Goal: Task Accomplishment & Management: Use online tool/utility

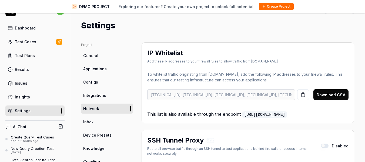
scroll to position [81, 0]
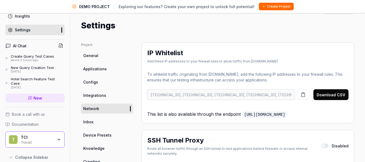
click at [336, 24] on div "Settings" at bounding box center [217, 25] width 273 height 12
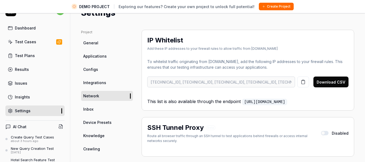
scroll to position [13, 0]
click at [99, 69] on link "Configs" at bounding box center [107, 69] width 52 height 10
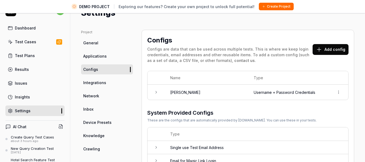
click at [152, 93] on td at bounding box center [156, 92] width 17 height 15
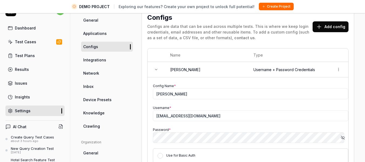
scroll to position [33, 0]
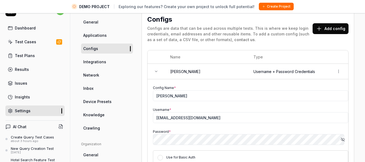
click at [102, 125] on link "Crawling" at bounding box center [107, 128] width 52 height 10
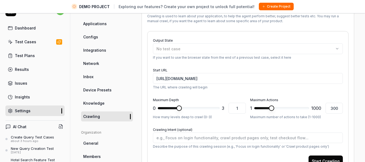
scroll to position [45, 0]
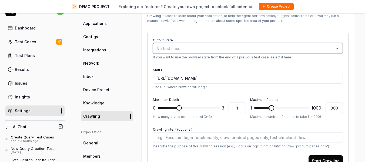
click at [211, 49] on div "No test case" at bounding box center [244, 49] width 177 height 6
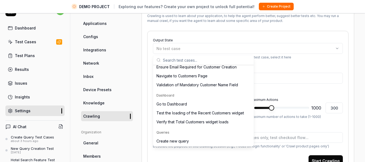
scroll to position [59, 0]
click at [191, 139] on div "Create new query" at bounding box center [203, 140] width 98 height 9
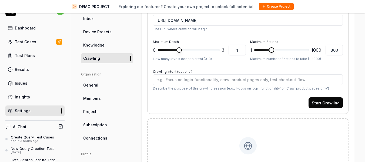
scroll to position [103, 0]
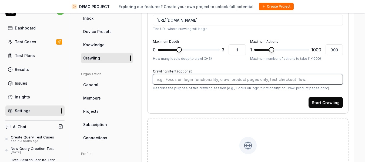
click at [214, 80] on textarea "Crawling Intent (optional)" at bounding box center [248, 79] width 190 height 11
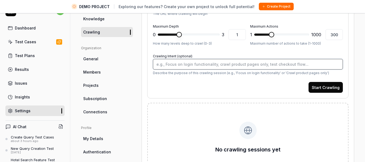
scroll to position [130, 0]
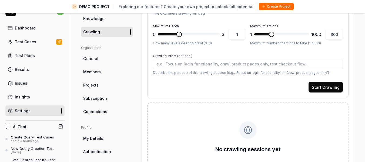
click at [35, 53] on link "Test Plans" at bounding box center [34, 55] width 59 height 11
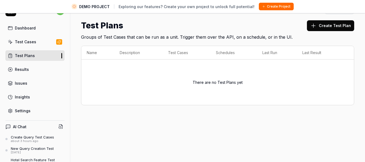
click at [24, 112] on div "Settings" at bounding box center [23, 111] width 16 height 6
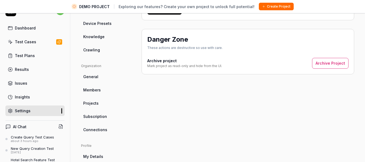
scroll to position [162, 0]
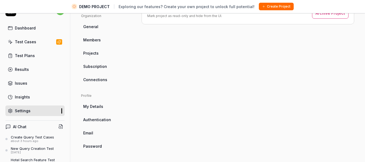
click at [108, 120] on span "Authentication" at bounding box center [97, 120] width 28 height 6
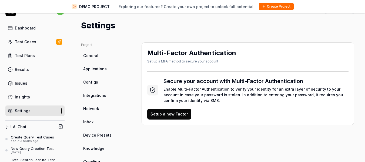
click at [117, 133] on link "Device Presets" at bounding box center [107, 135] width 52 height 10
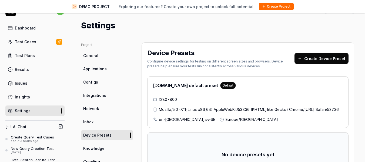
click at [35, 30] on link "Dashboard" at bounding box center [34, 28] width 59 height 11
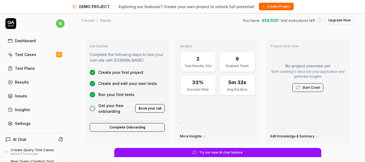
scroll to position [87, 0]
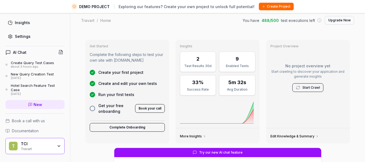
click at [43, 145] on div "TCI" at bounding box center [37, 143] width 32 height 5
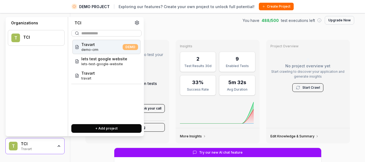
scroll to position [13, 0]
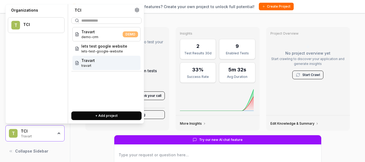
click at [96, 62] on div "Travart travart" at bounding box center [106, 63] width 68 height 14
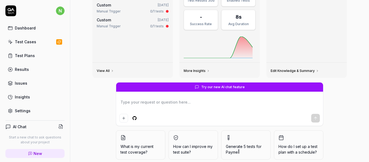
scroll to position [55, 0]
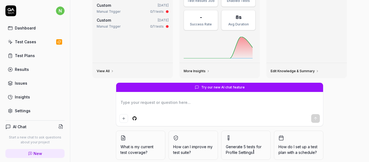
click at [30, 109] on link "Settings" at bounding box center [34, 110] width 59 height 11
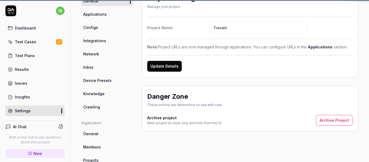
scroll to position [42, 0]
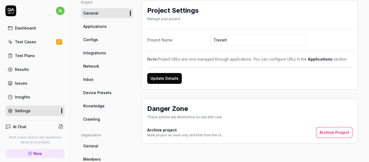
click at [110, 37] on link "Configs" at bounding box center [107, 40] width 52 height 10
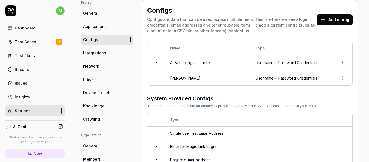
click at [159, 60] on td at bounding box center [156, 62] width 17 height 15
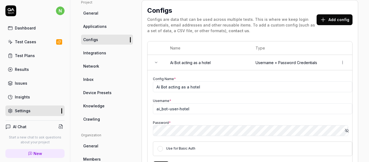
click at [153, 61] on td at bounding box center [156, 62] width 17 height 15
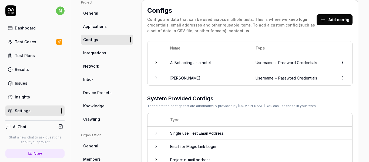
click at [158, 62] on icon at bounding box center [156, 62] width 4 height 4
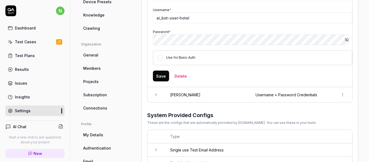
scroll to position [133, 0]
click at [162, 94] on td at bounding box center [156, 94] width 17 height 15
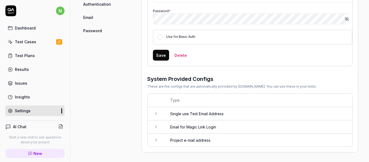
scroll to position [277, 0]
click at [158, 115] on icon at bounding box center [156, 113] width 4 height 4
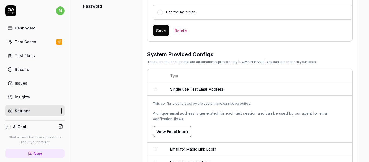
scroll to position [325, 0]
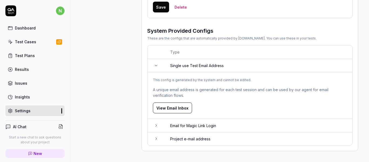
click at [164, 126] on td at bounding box center [156, 125] width 17 height 13
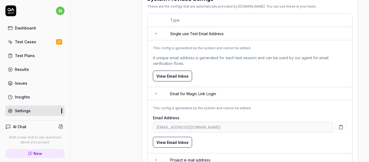
scroll to position [378, 0]
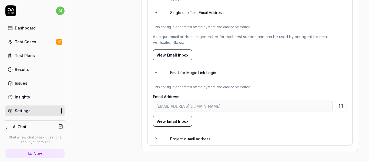
click at [156, 138] on icon at bounding box center [156, 138] width 4 height 4
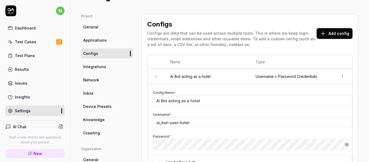
scroll to position [0, 0]
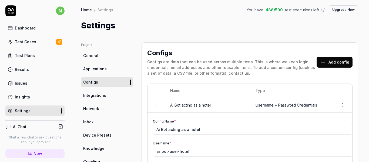
click at [102, 93] on span "Integrations" at bounding box center [94, 95] width 23 height 6
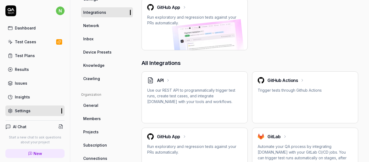
scroll to position [83, 0]
click at [99, 25] on link "Network" at bounding box center [107, 26] width 52 height 10
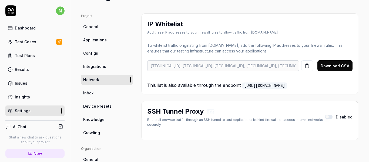
scroll to position [28, 0]
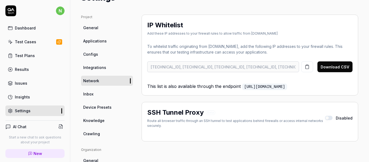
click at [101, 91] on link "Inbox" at bounding box center [107, 94] width 52 height 10
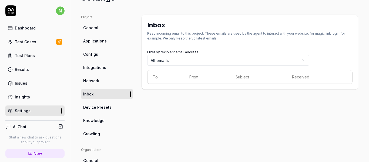
click at [101, 107] on span "Device Presets" at bounding box center [97, 107] width 28 height 6
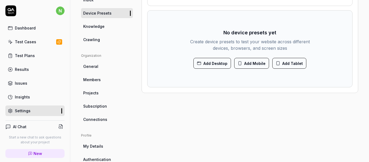
scroll to position [122, 0]
click at [99, 27] on span "Knowledge" at bounding box center [93, 26] width 21 height 6
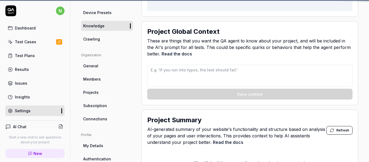
scroll to position [42, 0]
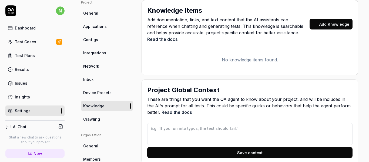
click at [26, 44] on div "Test Cases" at bounding box center [25, 42] width 21 height 6
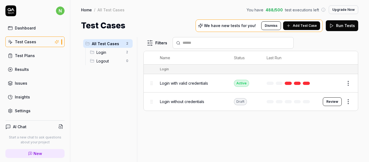
click at [338, 83] on button "Edit" at bounding box center [335, 83] width 13 height 9
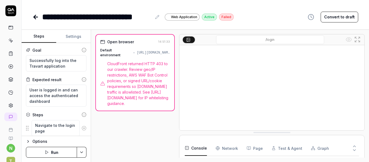
scroll to position [165, 0]
click at [200, 147] on button "Console" at bounding box center [196, 147] width 22 height 15
click at [280, 146] on button "Test & Agent" at bounding box center [287, 147] width 31 height 15
click at [189, 40] on icon at bounding box center [188, 39] width 4 height 4
click at [48, 151] on icon "button" at bounding box center [47, 152] width 4 height 4
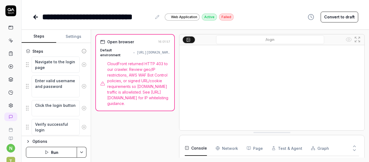
scroll to position [112, 0]
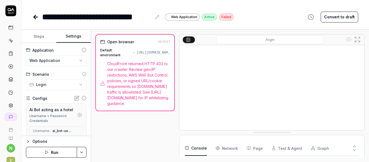
click at [76, 37] on button "Settings" at bounding box center [73, 36] width 35 height 13
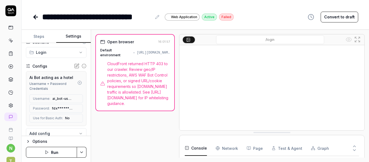
scroll to position [0, 0]
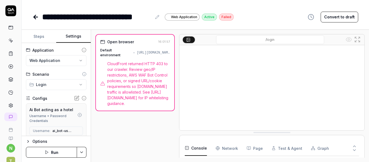
click at [7, 109] on link at bounding box center [11, 105] width 10 height 10
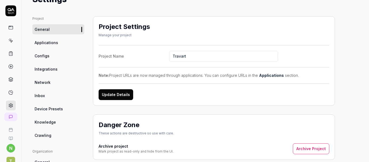
scroll to position [26, 0]
click at [49, 60] on link "Configs" at bounding box center [58, 56] width 52 height 10
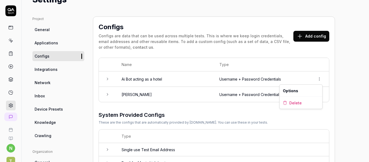
click at [319, 78] on html "n T Home / Settings You have 488 / 500 test executions left Upgrade Now Home / …" at bounding box center [184, 81] width 369 height 162
click at [300, 101] on span "Delete" at bounding box center [295, 103] width 12 height 6
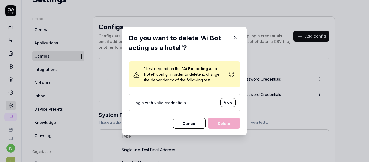
click at [230, 72] on icon at bounding box center [231, 74] width 6 height 6
click at [227, 103] on button "View" at bounding box center [227, 102] width 15 height 9
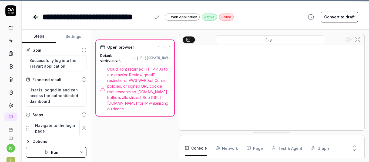
scroll to position [112, 0]
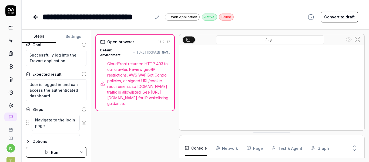
scroll to position [12, 0]
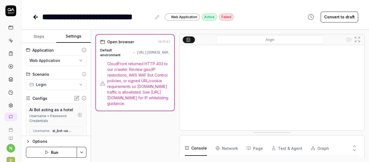
click at [71, 34] on button "Settings" at bounding box center [73, 36] width 35 height 13
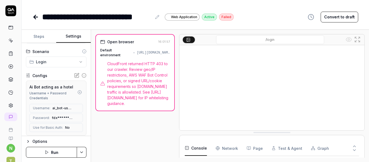
scroll to position [26, 0]
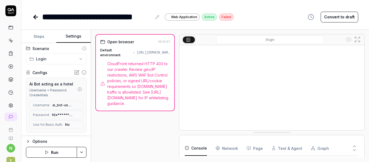
click at [76, 71] on icon at bounding box center [77, 71] width 3 height 3
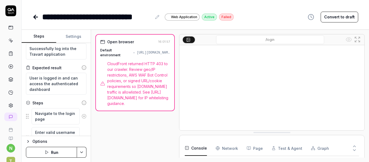
click at [42, 38] on button "Steps" at bounding box center [39, 36] width 35 height 13
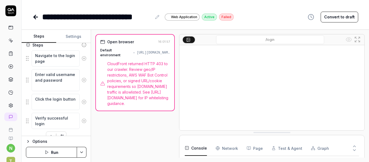
scroll to position [80, 0]
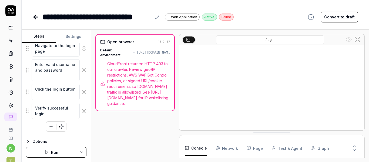
click at [30, 142] on icon "button" at bounding box center [28, 141] width 4 height 4
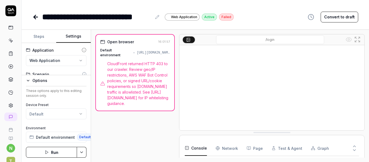
click at [76, 38] on button "Settings" at bounding box center [73, 36] width 35 height 13
click at [27, 80] on icon "button" at bounding box center [28, 80] width 4 height 4
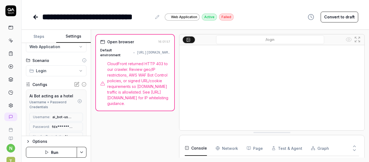
scroll to position [28, 0]
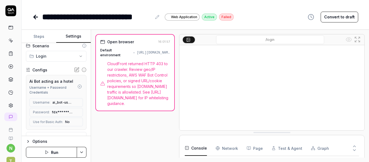
click at [79, 86] on icon "button" at bounding box center [79, 86] width 1 height 1
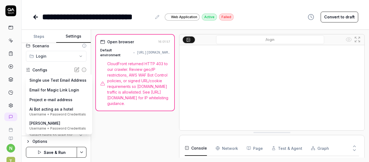
click at [53, 80] on body "**********" at bounding box center [184, 81] width 369 height 162
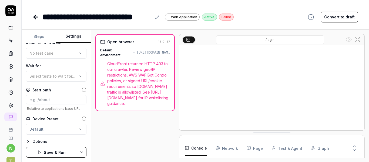
scroll to position [159, 0]
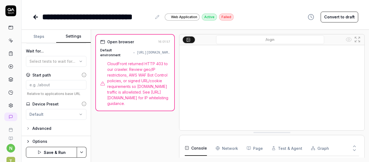
click at [42, 150] on button "Save & Run" at bounding box center [51, 152] width 51 height 11
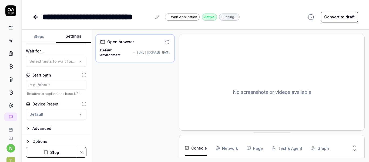
scroll to position [51, 0]
click at [227, 146] on Requests "Network" at bounding box center [227, 147] width 22 height 15
click at [198, 150] on button "Console" at bounding box center [196, 147] width 22 height 15
click at [311, 148] on icon "button" at bounding box center [313, 148] width 4 height 4
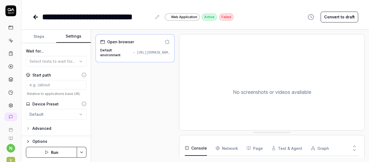
click at [201, 148] on button "Console" at bounding box center [196, 147] width 22 height 15
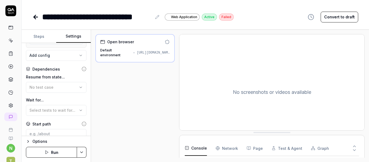
scroll to position [111, 0]
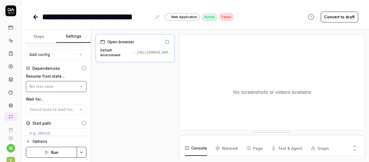
click at [64, 87] on div "No test case" at bounding box center [53, 86] width 48 height 6
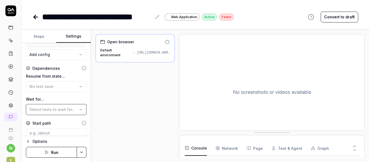
click at [62, 108] on span "Select tests to wait for..." at bounding box center [52, 109] width 46 height 5
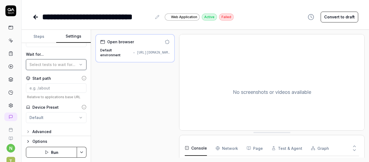
scroll to position [159, 0]
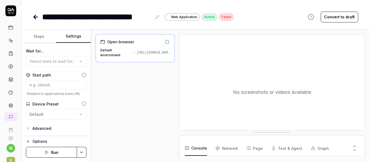
click at [42, 142] on div "Options" at bounding box center [59, 141] width 54 height 6
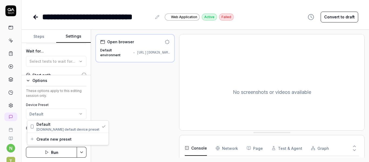
click at [69, 112] on html "**********" at bounding box center [184, 81] width 369 height 162
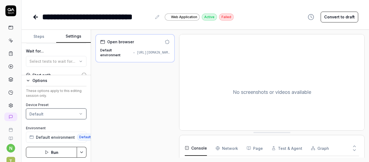
click at [120, 111] on html "**********" at bounding box center [184, 81] width 369 height 162
click at [137, 53] on div "[URL][DOMAIN_NAME]" at bounding box center [153, 52] width 33 height 5
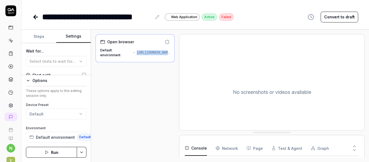
click at [150, 88] on div "Open browser Default environment https://dtu5juabzuf4r.cloudfront.net/login" at bounding box center [134, 95] width 79 height 123
click at [36, 15] on icon at bounding box center [35, 17] width 6 height 6
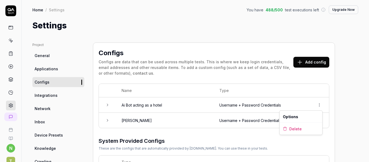
click at [320, 104] on html "n T Home / Settings You have 488 / 500 test executions left Upgrade Now Home / …" at bounding box center [184, 81] width 369 height 162
click at [296, 129] on span "Delete" at bounding box center [295, 129] width 12 height 6
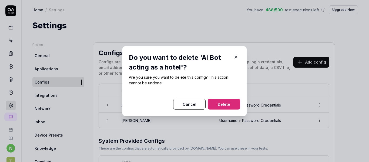
click at [224, 101] on button "Delete" at bounding box center [224, 104] width 32 height 11
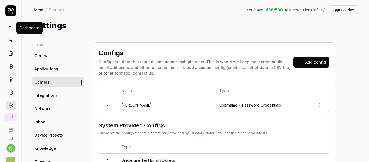
click at [9, 29] on icon at bounding box center [10, 27] width 5 height 5
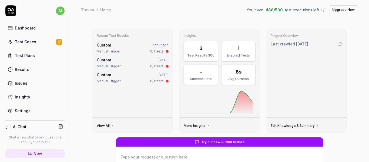
click at [31, 41] on div "Test Cases" at bounding box center [25, 42] width 21 height 6
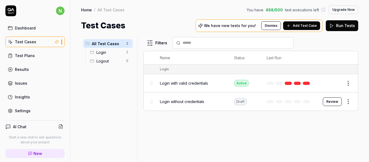
click at [201, 84] on span "Login with valid credentials" at bounding box center [184, 83] width 48 height 6
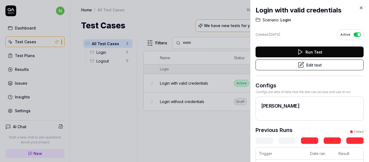
click at [308, 64] on button "Edit test" at bounding box center [310, 64] width 108 height 11
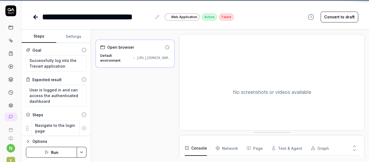
scroll to position [67, 0]
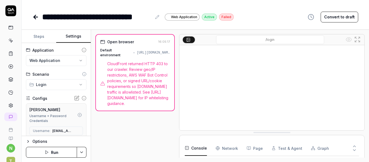
click at [75, 35] on button "Settings" at bounding box center [73, 36] width 35 height 13
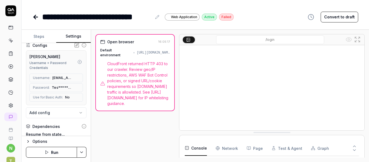
scroll to position [54, 0]
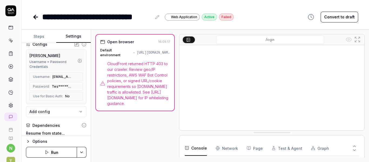
click at [73, 96] on icon at bounding box center [74, 96] width 4 height 4
click at [55, 96] on span "Use for Basic Auth:" at bounding box center [48, 96] width 30 height 5
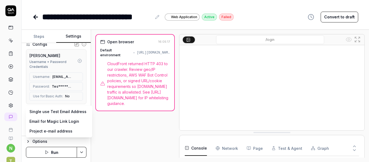
click at [53, 112] on body "**********" at bounding box center [184, 81] width 369 height 162
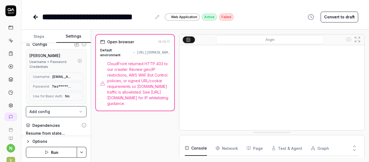
click at [119, 122] on html "**********" at bounding box center [184, 81] width 369 height 162
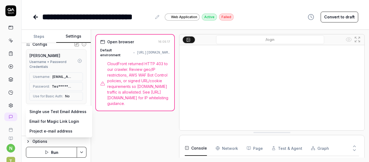
click at [72, 111] on body "**********" at bounding box center [184, 81] width 369 height 162
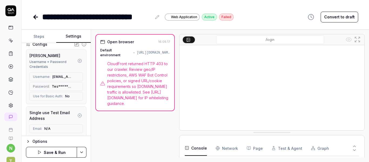
click at [110, 129] on div "Open browser 16:05:17 Default environment https://dtu5juabzuf4r.cloudfront.net/…" at bounding box center [134, 95] width 79 height 123
click at [79, 115] on icon "button" at bounding box center [79, 115] width 1 height 1
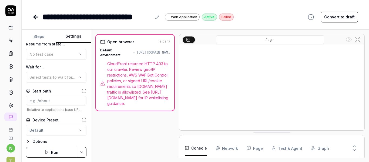
scroll to position [159, 0]
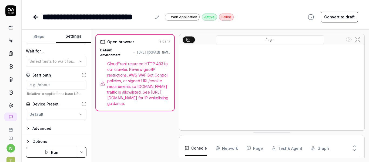
click at [51, 153] on button "Run" at bounding box center [51, 152] width 51 height 11
click at [267, 103] on img at bounding box center [271, 103] width 185 height 116
click at [132, 138] on div "Open browser 16:08:27 Default environment https://dtu5juabzuf4r.cloudfront.net/…" at bounding box center [134, 95] width 79 height 123
click at [32, 127] on button "Advanced" at bounding box center [38, 128] width 25 height 6
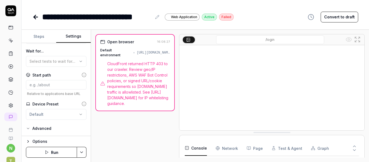
scroll to position [203, 0]
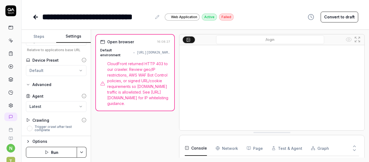
click at [192, 38] on button at bounding box center [189, 39] width 12 height 6
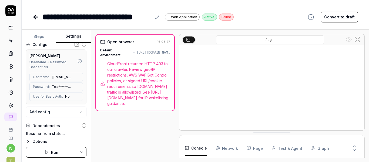
scroll to position [0, 0]
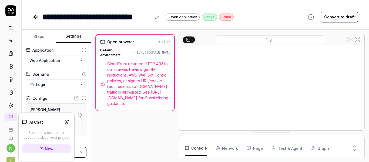
click at [10, 105] on icon at bounding box center [10, 105] width 5 height 5
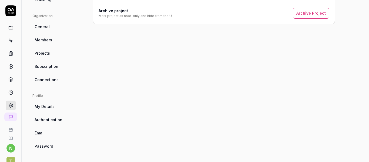
scroll to position [21, 0]
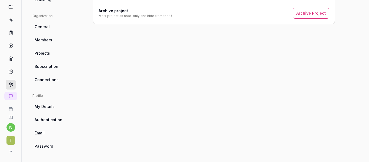
click at [10, 151] on button at bounding box center [10, 151] width 11 height 11
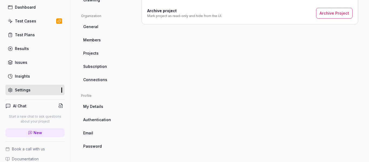
scroll to position [62, 0]
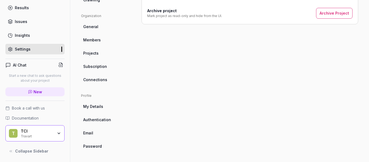
click at [39, 134] on div "Travart" at bounding box center [37, 135] width 32 height 4
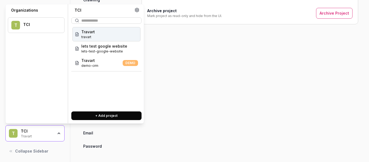
click at [103, 32] on div "Travart travart" at bounding box center [106, 34] width 68 height 14
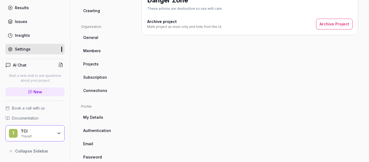
scroll to position [148, 0]
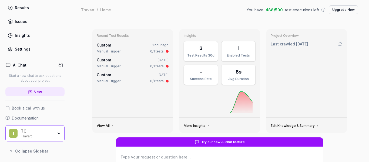
click at [89, 9] on div "Travart" at bounding box center [88, 9] width 14 height 5
type textarea "*"
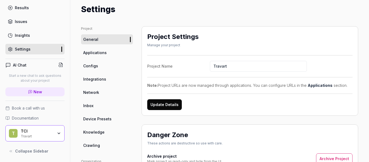
scroll to position [16, 0]
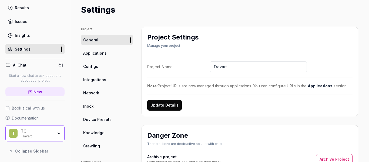
click at [104, 56] on link "Applications" at bounding box center [107, 53] width 52 height 10
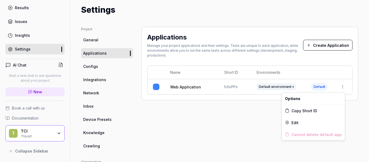
click at [340, 86] on html "n Dashboard Test Cases Test Plans Results Issues Insights Settings AI Chat Star…" at bounding box center [184, 81] width 369 height 162
click at [303, 122] on div "Edit" at bounding box center [313, 122] width 63 height 12
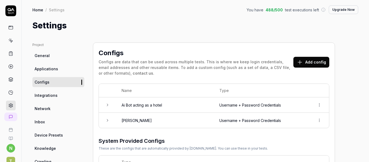
click at [120, 105] on td "Ai Bot acting as a hotel" at bounding box center [165, 104] width 98 height 15
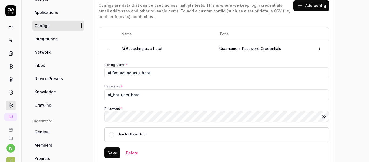
scroll to position [58, 0]
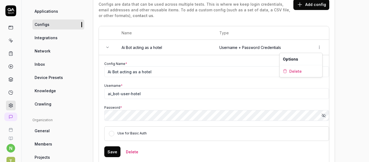
click at [319, 47] on html "n T Home / Settings You have 488 / 500 test executions left Upgrade Now Home / …" at bounding box center [184, 81] width 369 height 162
click at [295, 72] on span "Delete" at bounding box center [295, 71] width 12 height 6
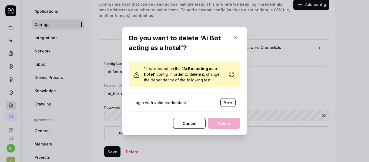
click at [235, 38] on icon "button" at bounding box center [236, 37] width 2 height 2
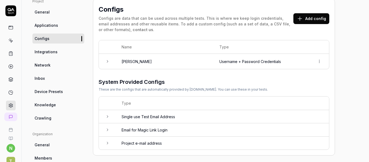
scroll to position [44, 0]
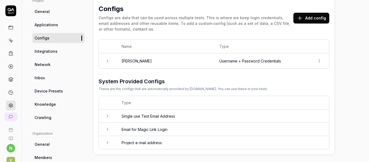
click at [109, 64] on td at bounding box center [107, 60] width 17 height 15
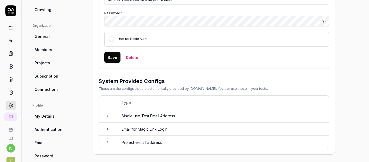
scroll to position [162, 0]
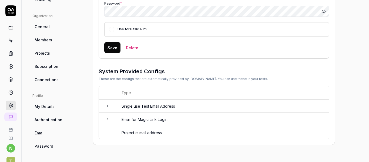
click at [109, 107] on icon at bounding box center [107, 106] width 4 height 4
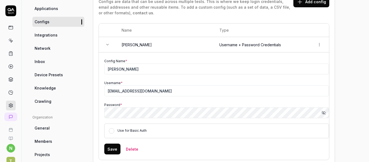
scroll to position [0, 0]
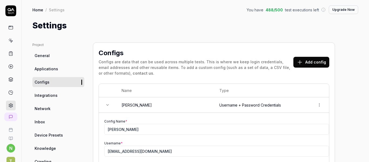
click at [8, 42] on icon at bounding box center [10, 40] width 5 height 5
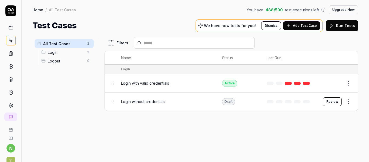
click at [60, 52] on span "Login" at bounding box center [66, 52] width 36 height 6
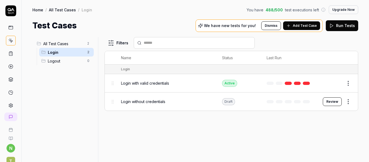
click at [333, 83] on button "Edit" at bounding box center [335, 83] width 13 height 9
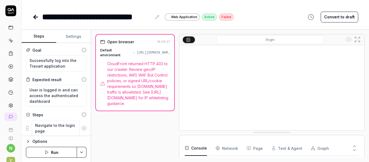
scroll to position [99, 0]
type textarea "*"
click at [10, 103] on icon at bounding box center [10, 105] width 5 height 5
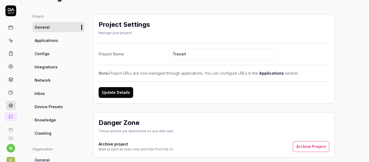
scroll to position [28, 0]
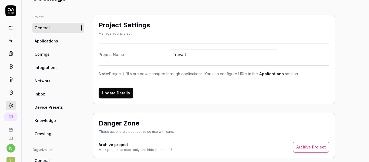
click at [51, 43] on span "Applications" at bounding box center [47, 41] width 24 height 6
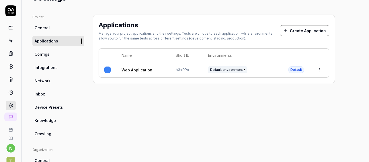
click at [48, 54] on span "Configs" at bounding box center [42, 54] width 15 height 6
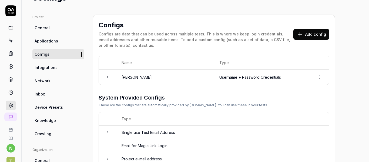
click at [110, 76] on td at bounding box center [107, 76] width 17 height 15
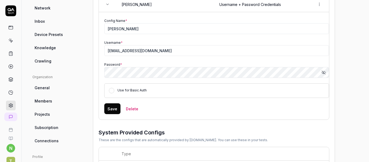
scroll to position [44, 0]
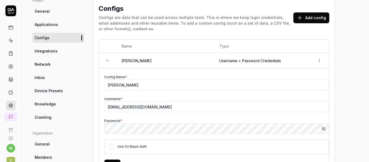
click at [53, 64] on link "Network" at bounding box center [58, 64] width 52 height 10
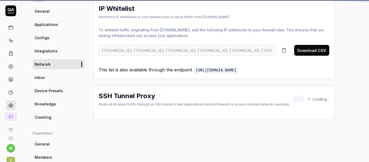
scroll to position [42, 0]
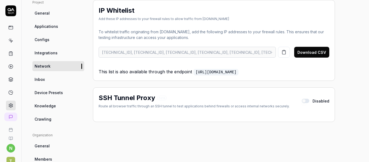
click at [58, 43] on link "Configs" at bounding box center [58, 40] width 52 height 10
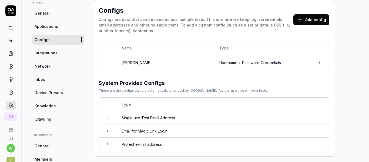
click at [134, 63] on td "Nitin Gupta" at bounding box center [165, 62] width 98 height 15
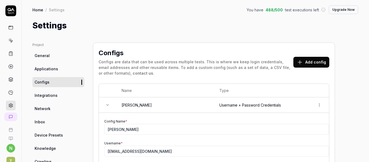
click at [55, 65] on link "Applications" at bounding box center [58, 69] width 52 height 10
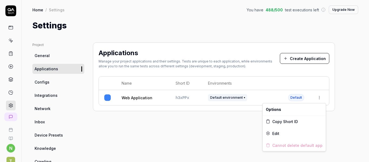
click at [317, 96] on html "n T Home / Settings You have 488 / 500 test executions left Upgrade Now Home / …" at bounding box center [184, 81] width 369 height 162
click at [273, 133] on span "Edit" at bounding box center [275, 133] width 7 height 6
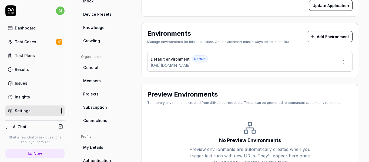
scroll to position [122, 0]
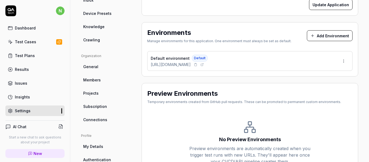
click at [191, 65] on span "[URL][DOMAIN_NAME]" at bounding box center [171, 65] width 40 height 6
copy div "[URL][DOMAIN_NAME]"
type input "*******"
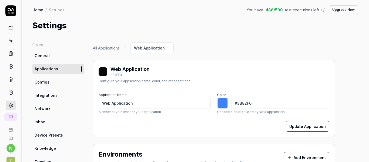
type input "*******"
click at [48, 83] on span "Configs" at bounding box center [42, 82] width 15 height 6
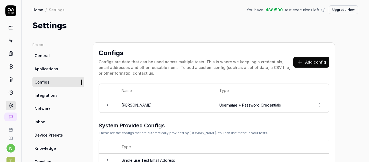
click at [107, 104] on icon at bounding box center [107, 105] width 4 height 4
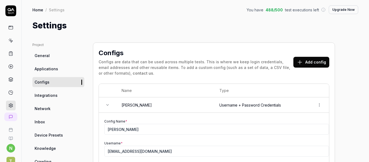
click at [8, 53] on icon at bounding box center [10, 53] width 5 height 5
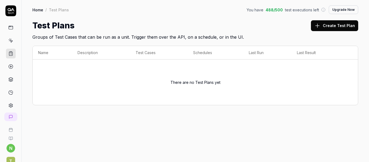
click at [8, 65] on icon at bounding box center [10, 66] width 5 height 5
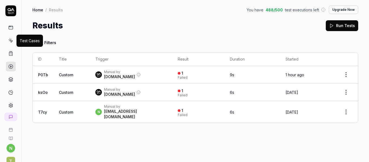
click at [10, 42] on icon at bounding box center [11, 41] width 2 height 2
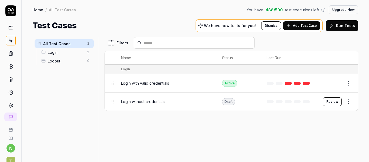
click at [11, 117] on icon at bounding box center [11, 117] width 4 height 4
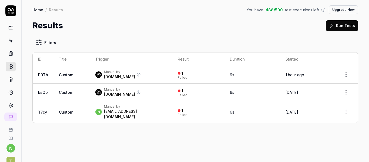
click at [9, 53] on icon at bounding box center [10, 53] width 5 height 5
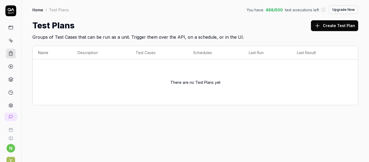
click at [10, 39] on icon at bounding box center [10, 40] width 5 height 5
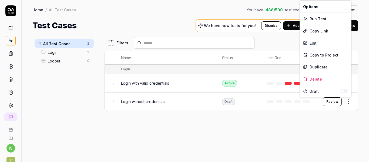
click at [350, 102] on html "n T Home / All Test Cases You have 488 / 500 test executions left Upgrade Now H…" at bounding box center [184, 81] width 369 height 162
click at [317, 78] on div "Delete" at bounding box center [325, 79] width 51 height 12
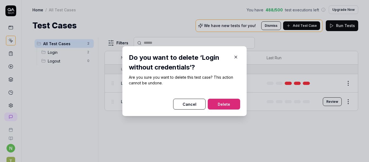
click at [220, 101] on button "Delete" at bounding box center [224, 104] width 32 height 11
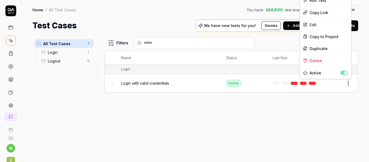
click at [350, 83] on html "n T Home / All Test Cases You have 488 / 500 test executions left Upgrade Now H…" at bounding box center [184, 81] width 369 height 162
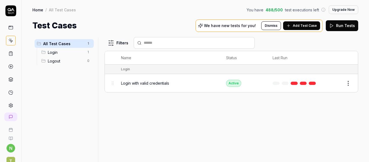
click at [330, 108] on html "n T Home / All Test Cases You have 488 / 500 test executions left Upgrade Now H…" at bounding box center [184, 81] width 369 height 162
click at [348, 83] on html "n T Home / All Test Cases You have 488 / 500 test executions left Upgrade Now H…" at bounding box center [184, 81] width 369 height 162
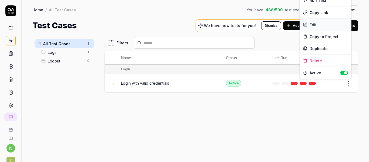
click at [318, 26] on div "Edit" at bounding box center [325, 25] width 51 height 12
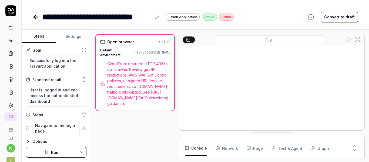
scroll to position [99, 0]
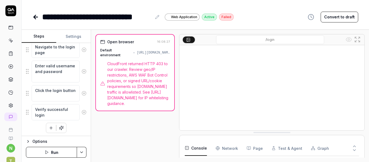
scroll to position [80, 0]
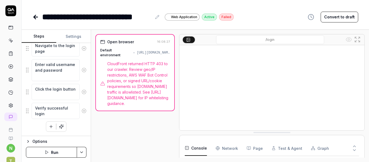
click at [49, 150] on button "Run" at bounding box center [51, 152] width 51 height 11
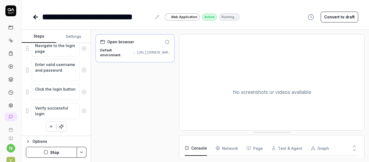
scroll to position [58, 0]
type textarea "*"
click at [8, 102] on link at bounding box center [11, 105] width 10 height 10
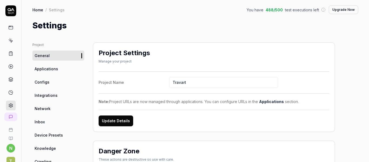
click at [52, 68] on span "Applications" at bounding box center [47, 69] width 24 height 6
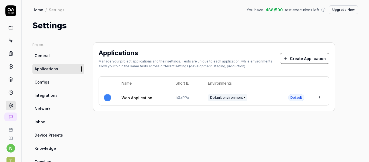
click at [53, 55] on link "General" at bounding box center [58, 56] width 52 height 10
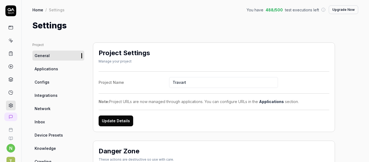
click at [49, 69] on span "Applications" at bounding box center [47, 69] width 24 height 6
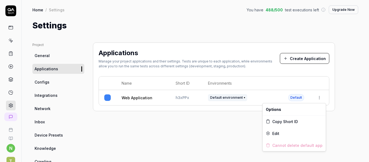
click at [318, 95] on html "n T Home / Settings You have 488 / 500 test executions left Upgrade Now Home / …" at bounding box center [184, 81] width 369 height 162
click at [280, 132] on div "Edit" at bounding box center [294, 133] width 63 height 12
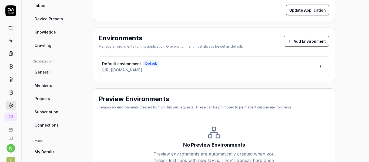
scroll to position [116, 0]
click at [130, 69] on span "[URL][DOMAIN_NAME]" at bounding box center [122, 70] width 40 height 6
copy div "[URL][DOMAIN_NAME]"
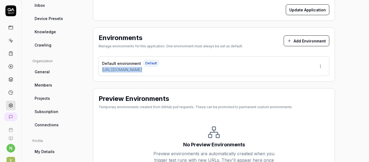
type input "*******"
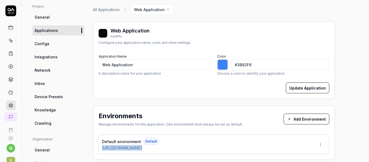
scroll to position [37, 0]
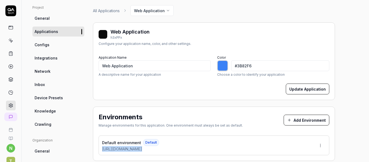
click at [46, 47] on span "Configs" at bounding box center [42, 45] width 15 height 6
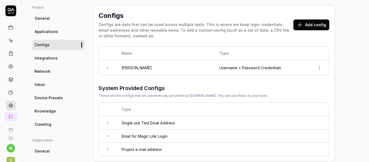
click at [107, 66] on icon at bounding box center [107, 67] width 4 height 4
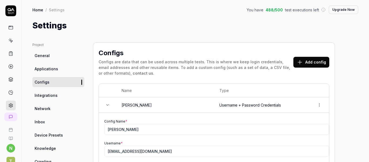
click at [9, 53] on icon at bounding box center [10, 53] width 5 height 5
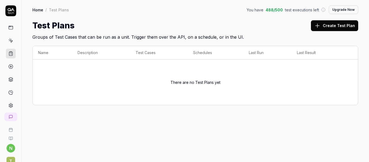
click at [12, 38] on link at bounding box center [11, 41] width 10 height 10
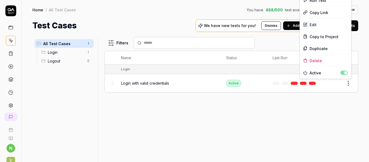
click at [349, 83] on html "n T Home / All Test Cases You have 488 / 500 test executions left Upgrade Now H…" at bounding box center [184, 81] width 369 height 162
click at [319, 25] on div "Edit" at bounding box center [325, 25] width 51 height 12
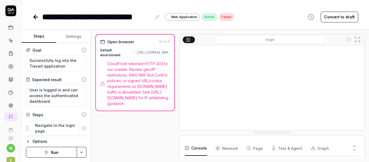
scroll to position [99, 0]
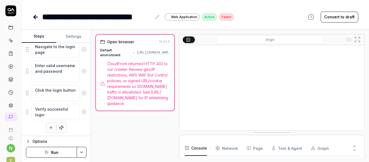
scroll to position [80, 0]
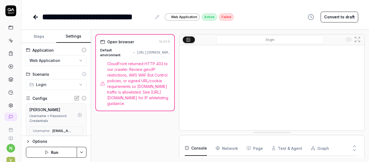
click at [73, 38] on button "Settings" at bounding box center [73, 36] width 35 height 13
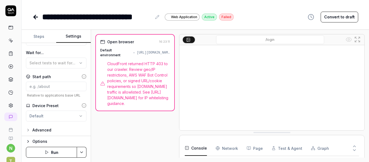
scroll to position [159, 0]
click at [50, 152] on button "Run" at bounding box center [51, 152] width 51 height 11
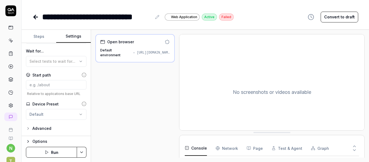
scroll to position [112, 0]
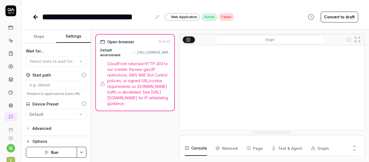
click at [158, 95] on span "CloudFront returned HTTP 403 to our crawler. Review geo/IP restrictions, AWS WA…" at bounding box center [138, 83] width 63 height 45
click at [114, 138] on div "Open browser 16:31:33 Default environment https://dtu5juabzuf4r.cloudfront.net/…" at bounding box center [134, 95] width 79 height 123
click at [133, 77] on span "CloudFront returned HTTP 403 to our crawler. Review geo/IP restrictions, AWS WA…" at bounding box center [138, 83] width 63 height 45
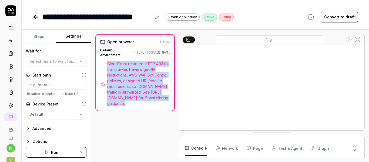
click at [133, 77] on span "CloudFront returned HTTP 403 to our crawler. Review geo/IP restrictions, AWS WA…" at bounding box center [138, 83] width 63 height 45
copy div "CloudFront returned HTTP 403 to our crawler. Review geo/IP restrictions, AWS WA…"
click at [53, 149] on button "Run" at bounding box center [51, 152] width 51 height 11
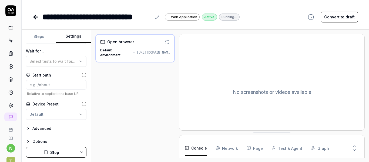
scroll to position [27, 0]
click at [148, 52] on div "[URL][DOMAIN_NAME]" at bounding box center [153, 52] width 33 height 5
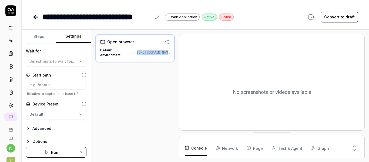
click at [148, 52] on div "[URL][DOMAIN_NAME]" at bounding box center [153, 52] width 33 height 5
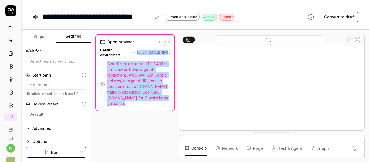
scroll to position [99, 0]
click at [153, 68] on span "CloudFront returned HTTP 403 to our crawler. Review geo/IP restrictions, AWS WA…" at bounding box center [138, 83] width 63 height 45
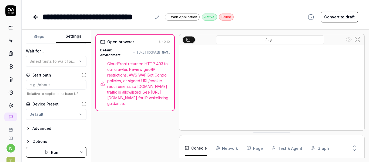
click at [144, 78] on span "CloudFront returned HTTP 403 to our crawler. Review geo/IP restrictions, AWS WA…" at bounding box center [138, 83] width 63 height 45
click at [131, 135] on div "Open browser 16:40:10 Default environment https://dtu5juabzuf4r.cloudfront.net/…" at bounding box center [134, 95] width 79 height 123
click at [7, 102] on link at bounding box center [11, 105] width 10 height 10
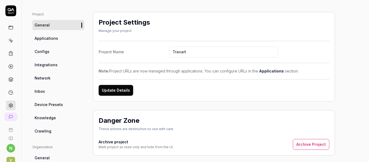
scroll to position [31, 0]
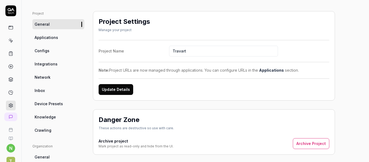
click at [52, 79] on link "Network" at bounding box center [58, 77] width 52 height 10
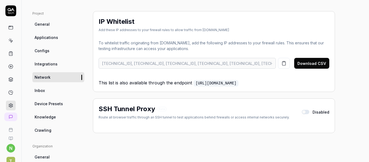
click at [285, 62] on icon "button" at bounding box center [284, 63] width 5 height 5
click at [51, 129] on span "Crawling" at bounding box center [43, 130] width 17 height 6
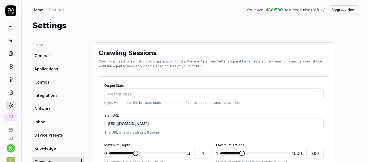
click at [46, 105] on link "Network" at bounding box center [58, 108] width 52 height 10
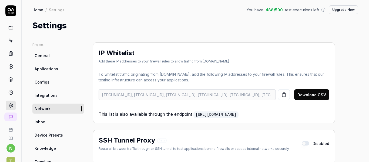
click at [8, 40] on icon at bounding box center [10, 40] width 5 height 5
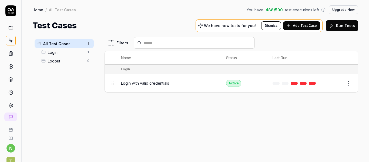
click at [346, 29] on button "Run Tests" at bounding box center [342, 25] width 32 height 11
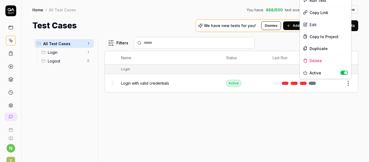
click at [350, 84] on html "n T Home / All Test Cases You have 488 / 500 test executions left Upgrade Now H…" at bounding box center [184, 81] width 369 height 162
click at [307, 26] on div "Edit" at bounding box center [325, 25] width 51 height 12
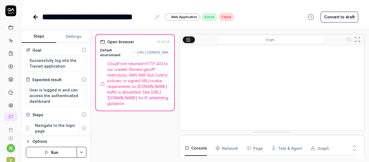
scroll to position [47, 0]
type textarea "*"
click at [11, 104] on icon at bounding box center [10, 105] width 5 height 5
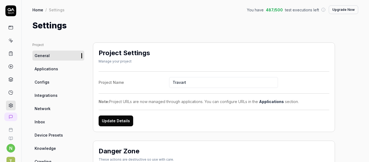
click at [51, 85] on link "Configs" at bounding box center [58, 82] width 52 height 10
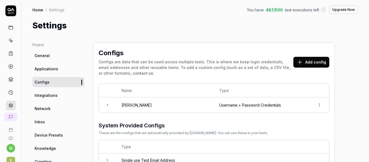
click at [52, 70] on span "Applications" at bounding box center [47, 69] width 24 height 6
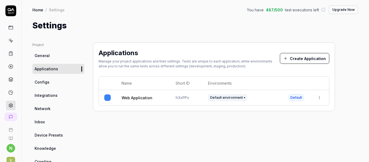
click at [50, 84] on link "Configs" at bounding box center [58, 82] width 52 height 10
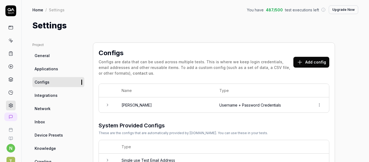
click at [55, 66] on span "Applications" at bounding box center [47, 69] width 24 height 6
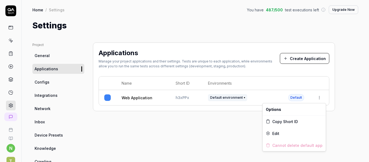
click at [319, 98] on html "n T Home / Settings You have 487 / 500 test executions left Upgrade Now Home / …" at bounding box center [184, 81] width 369 height 162
click at [304, 59] on html "n T Home / Settings You have 487 / 500 test executions left Upgrade Now Home / …" at bounding box center [184, 81] width 369 height 162
click at [298, 58] on button "Create Application" at bounding box center [304, 58] width 49 height 11
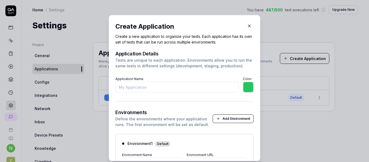
click at [155, 87] on input "Application Name" at bounding box center [176, 87] width 123 height 11
type input "T"
type input "*******"
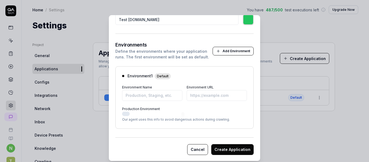
scroll to position [68, 0]
type input "Test [DOMAIN_NAME]"
click at [150, 98] on input "Environment Name" at bounding box center [152, 95] width 60 height 11
type input "*******"
type input "Sita URL"
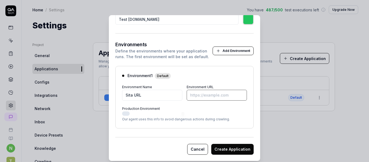
paste input "[URL][DOMAIN_NAME]"
type input "*******"
type input "[URL][DOMAIN_NAME]"
click at [220, 148] on button "Create Application" at bounding box center [232, 148] width 42 height 11
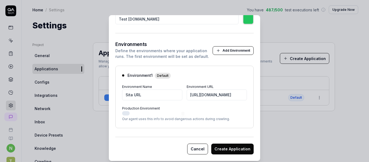
type input "*******"
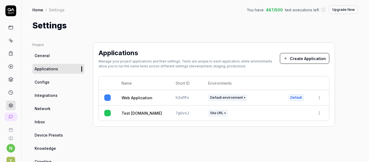
click at [54, 79] on link "Configs" at bounding box center [58, 82] width 52 height 10
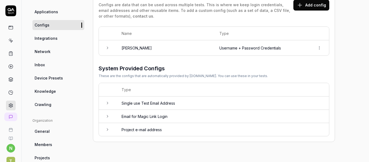
scroll to position [57, 0]
click at [10, 43] on link at bounding box center [11, 41] width 10 height 10
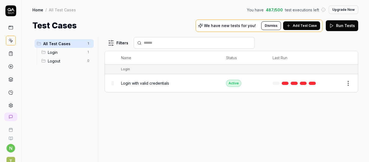
click at [309, 24] on span "Add Test Case" at bounding box center [305, 25] width 24 height 5
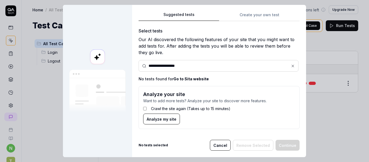
type input "**********"
click at [278, 14] on div "**********" at bounding box center [184, 81] width 369 height 162
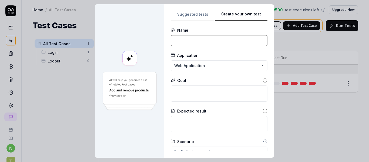
click at [199, 42] on input at bounding box center [219, 40] width 97 height 11
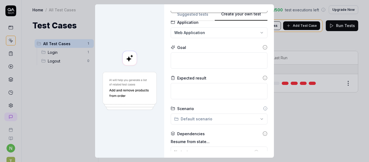
scroll to position [35, 0]
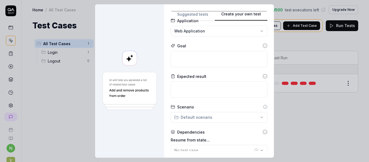
type input "sita login"
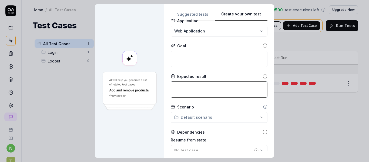
click at [197, 88] on textarea at bounding box center [219, 89] width 97 height 16
type textarea "*"
type textarea "a"
type textarea "*"
type textarea "ac"
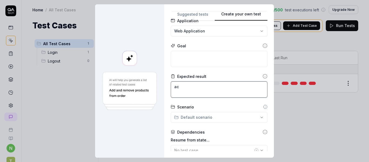
type textarea "*"
type textarea "acc"
type textarea "*"
type textarea "acce"
type textarea "*"
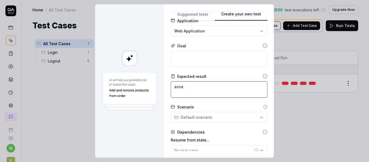
type textarea "acces"
type textarea "*"
type textarea "access"
type textarea "*"
type textarea "access"
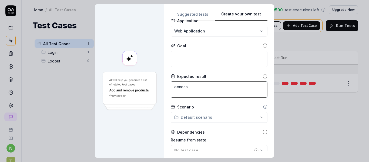
type textarea "*"
type textarea "access s"
type textarea "*"
type textarea "access si"
type textarea "*"
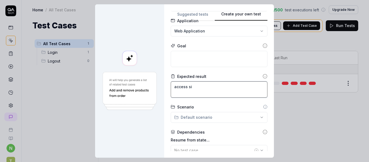
type textarea "access sit"
type textarea "*"
type textarea "access sita"
type textarea "*"
type textarea "access sita"
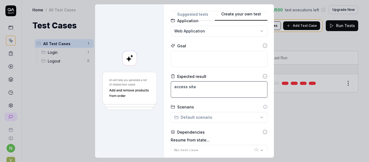
type textarea "*"
type textarea "access sita w"
type textarea "*"
type textarea "access sita we"
type textarea "*"
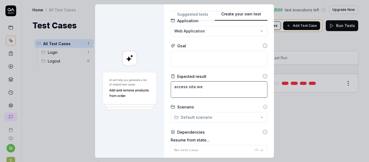
type textarea "access sita web"
type textarea "*"
type textarea "access sita webs"
type textarea "*"
type textarea "access sita websi"
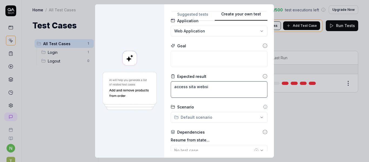
type textarea "*"
type textarea "access sita websit"
type textarea "*"
type textarea "access sita website"
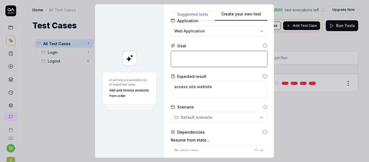
click at [197, 58] on textarea at bounding box center [219, 59] width 97 height 16
paste textarea "access sita website"
type textarea "*"
type textarea "access sita website"
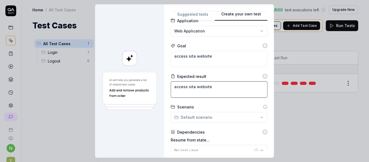
type textarea "*"
type textarea "s"
type textarea "*"
type textarea "sc"
type textarea "*"
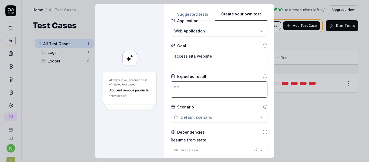
type textarea "scr"
type textarea "*"
type textarea "scre"
type textarea "*"
type textarea "scree"
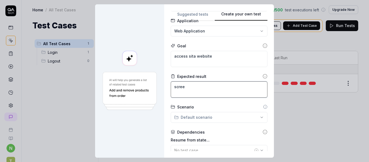
type textarea "*"
type textarea "screen"
type textarea "*"
type textarea "screen"
type textarea "*"
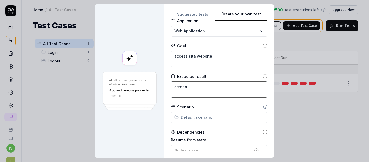
type textarea "screen s"
type textarea "*"
type textarea "screen sh"
type textarea "*"
type textarea "screen sho"
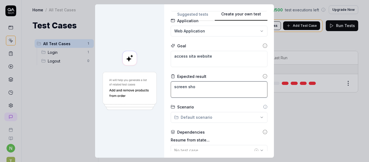
type textarea "*"
type textarea "screen shot"
type textarea "*"
type textarea "screen shot"
type textarea "*"
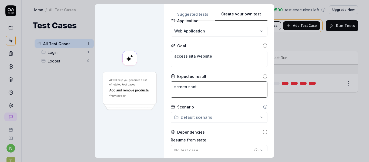
type textarea "screen shot o"
type textarea "*"
type textarea "screen shot of"
type textarea "*"
type textarea "screen shot of"
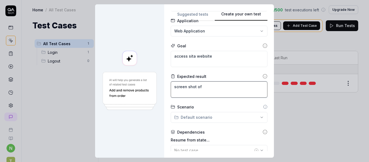
type textarea "*"
type textarea "screen shot of h"
type textarea "*"
type textarea "screen shot of hi"
type textarea "*"
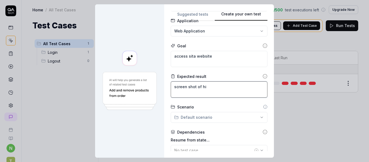
type textarea "screen shot of him"
type textarea "*"
type textarea "screen shot of hi"
type textarea "*"
type textarea "screen shot of h"
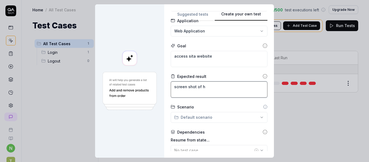
type textarea "*"
type textarea "screen shot of ho"
type textarea "*"
type textarea "screen shot of hom"
type textarea "*"
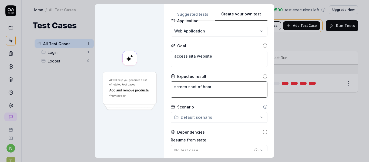
type textarea "screen shot of home"
type textarea "*"
type textarea "screen shot of home"
type textarea "*"
type textarea "screen shot of home p"
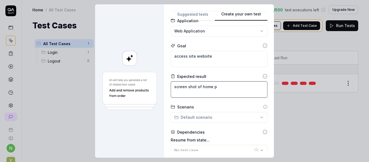
type textarea "*"
type textarea "screen shot of home pa"
type textarea "*"
type textarea "screen shot of home pag"
type textarea "*"
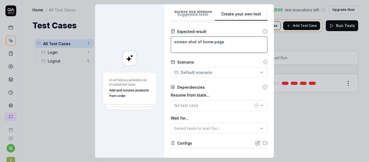
scroll to position [118, 0]
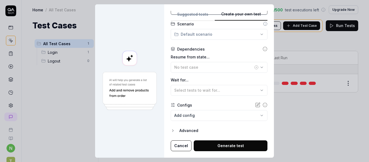
type textarea "screen shot of home page"
click at [212, 142] on button "Generate test" at bounding box center [231, 145] width 74 height 11
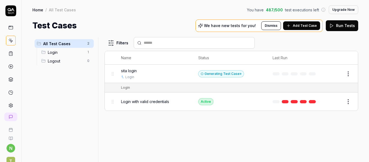
click at [339, 74] on button "Edit" at bounding box center [335, 73] width 13 height 9
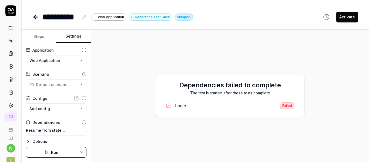
click at [75, 36] on button "Settings" at bounding box center [73, 36] width 35 height 13
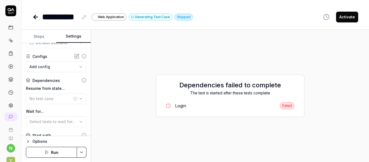
scroll to position [42, 0]
click at [61, 70] on body "**********" at bounding box center [184, 81] width 369 height 162
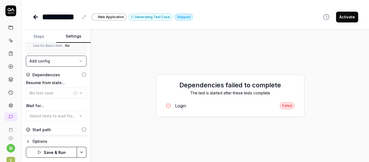
scroll to position [105, 0]
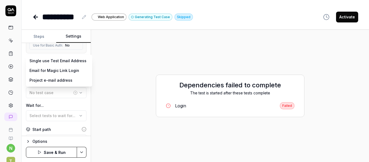
click at [62, 63] on body "**********" at bounding box center [184, 81] width 369 height 162
click at [137, 65] on html "**********" at bounding box center [184, 81] width 369 height 162
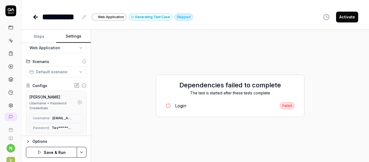
scroll to position [0, 0]
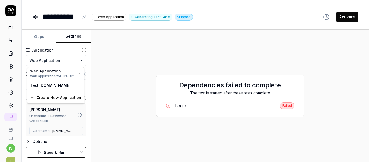
click at [63, 63] on html "**********" at bounding box center [184, 81] width 369 height 162
click at [50, 84] on div "Test Sita.in" at bounding box center [55, 85] width 51 height 6
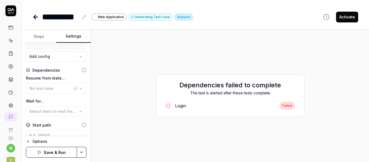
scroll to position [110, 0]
click at [54, 149] on button "Save & Run" at bounding box center [51, 152] width 51 height 11
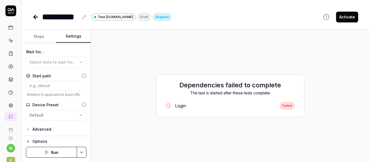
scroll to position [159, 0]
click at [47, 152] on icon "button" at bounding box center [47, 152] width 4 height 4
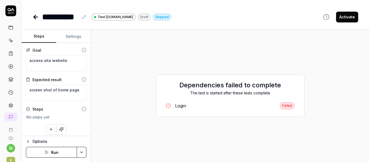
click at [43, 36] on button "Steps" at bounding box center [39, 36] width 35 height 13
click at [38, 36] on button "Steps" at bounding box center [39, 36] width 35 height 13
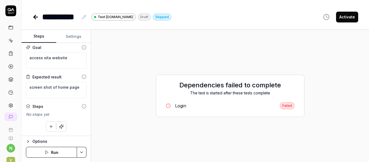
click at [51, 126] on icon "button" at bounding box center [51, 126] width 0 height 3
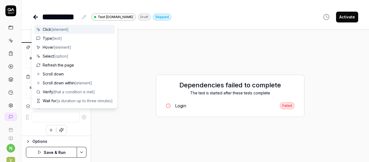
scroll to position [6, 0]
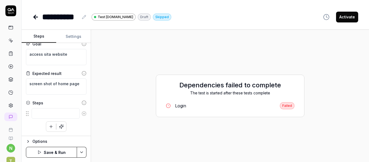
click at [59, 126] on icon "button" at bounding box center [61, 126] width 5 height 5
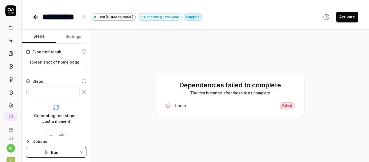
scroll to position [37, 0]
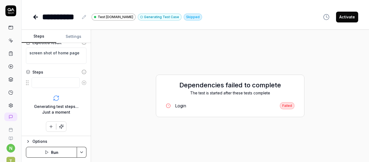
click at [49, 126] on icon "button" at bounding box center [51, 126] width 5 height 5
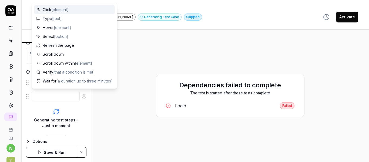
click at [73, 11] on div "Click [element]" at bounding box center [74, 9] width 81 height 9
type textarea "*"
type textarea "Click"
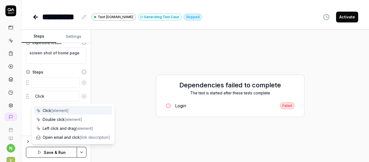
click at [82, 95] on icon at bounding box center [84, 96] width 5 height 5
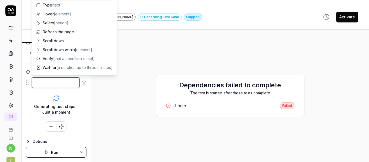
click at [61, 84] on textarea at bounding box center [56, 82] width 48 height 11
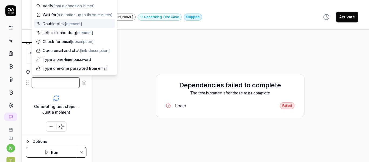
scroll to position [0, 0]
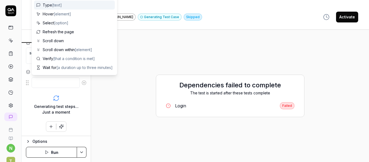
click at [65, 7] on div "Type [text]" at bounding box center [74, 5] width 81 height 9
type textarea "*"
type textarea "Type"
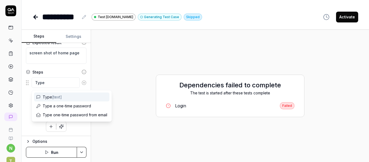
click at [70, 98] on div "Type [text]" at bounding box center [71, 96] width 75 height 9
type textarea "*"
type textarea "Type"
type textarea "*"
type textarea "Typ"
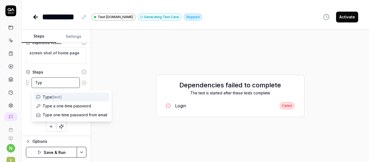
type textarea "*"
type textarea "Ty"
type textarea "*"
type textarea "T"
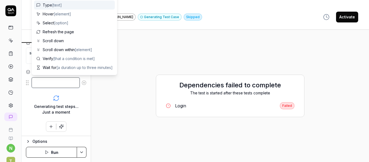
type textarea "*"
type textarea "O"
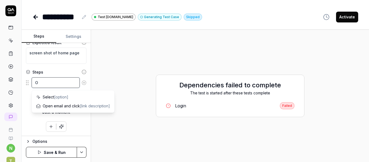
type textarea "*"
type textarea "Op"
type textarea "*"
type textarea "Ope"
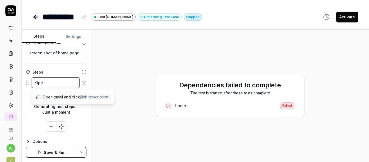
type textarea "*"
type textarea "Open"
type textarea "*"
type textarea "Open"
type textarea "*"
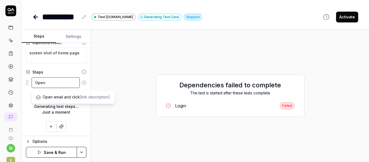
type textarea "Open b"
type textarea "*"
type textarea "Open br"
type textarea "*"
type textarea "Open bro"
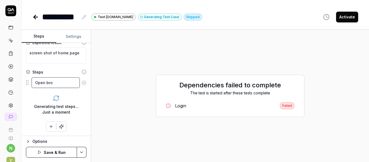
type textarea "*"
type textarea "Open brow"
type textarea "*"
type textarea "Open brows"
type textarea "*"
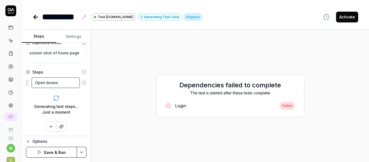
type textarea "Open browse"
type textarea "*"
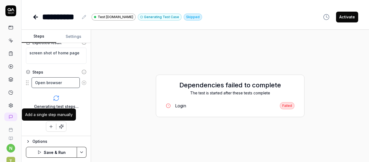
type textarea "Open browser"
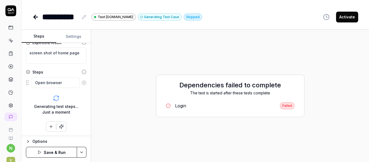
click at [51, 123] on button "button" at bounding box center [51, 127] width 10 height 10
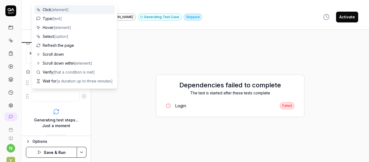
type textarea "*"
type textarea "a"
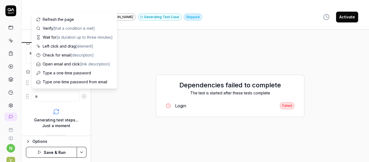
type textarea "*"
type textarea "ad"
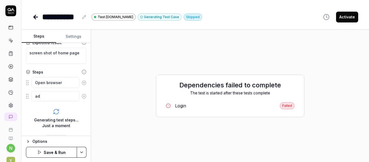
type textarea "*"
type textarea "add"
type textarea "*"
type textarea "add"
type textarea "*"
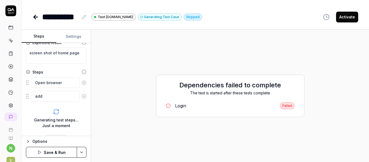
type textarea "add U"
type textarea "*"
type textarea "add UR"
type textarea "*"
type textarea "add URL"
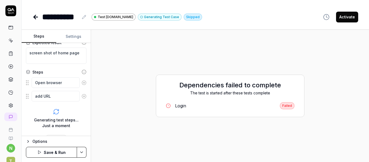
type textarea "*"
type textarea "add URL"
type textarea "*"
type textarea "add URL h"
type textarea "*"
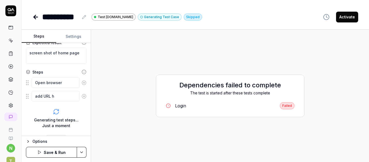
type textarea "add URL hr"
type textarea "*"
type textarea "add URL h"
type textarea "*"
type textarea "add URL ht"
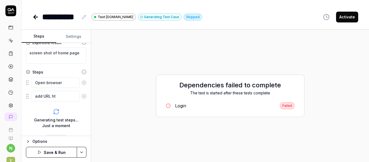
type textarea "*"
type textarea "add URL htt"
type textarea "*"
type textarea "add URL http"
type textarea "*"
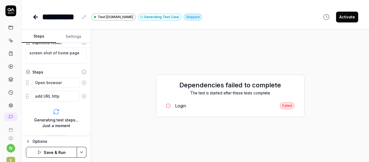
type textarea "add URL https"
type textarea "*"
type textarea "add URL https:"
type textarea "*"
type textarea "add URL https:/"
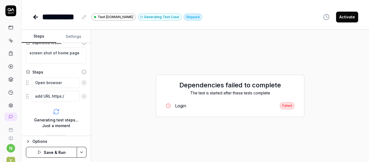
type textarea "*"
type textarea "add URL https://"
type textarea "*"
type textarea "add URL https://s"
type textarea "*"
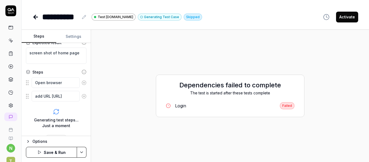
type textarea "add URL https://si"
type textarea "*"
type textarea "add URL https://sit"
type textarea "*"
type textarea "add URL https://sita"
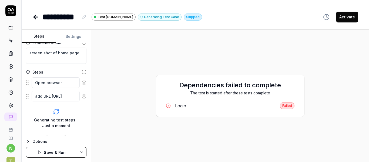
type textarea "*"
type textarea "add URL https://sita."
type textarea "*"
type textarea "add URL https://sita.i"
type textarea "*"
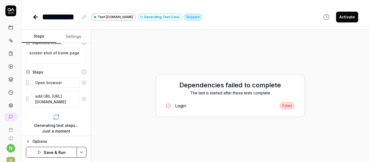
type textarea "add URL https://sita.in"
type textarea "*"
click at [56, 129] on div "Generating test steps... Just a moment" at bounding box center [56, 127] width 45 height 11
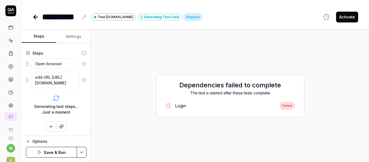
click at [82, 18] on icon at bounding box center [84, 17] width 4 height 4
click at [34, 19] on icon at bounding box center [35, 17] width 6 height 6
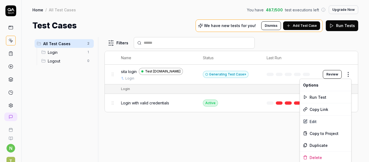
click at [350, 75] on html "n T Home / All Test Cases You have 487 / 500 test executions left Upgrade Now H…" at bounding box center [184, 81] width 369 height 162
click at [319, 157] on div "Delete" at bounding box center [325, 157] width 51 height 12
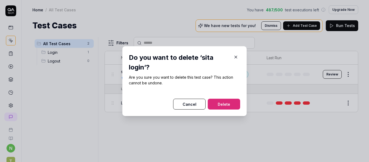
click at [220, 101] on button "Delete" at bounding box center [224, 104] width 32 height 11
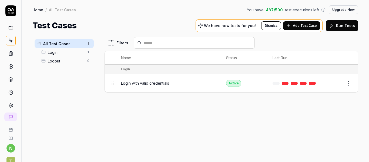
click at [310, 25] on span "Add Test Case" at bounding box center [305, 25] width 24 height 5
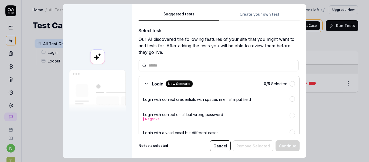
click at [258, 15] on button "Create your own test" at bounding box center [259, 16] width 81 height 10
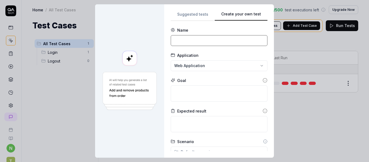
click at [202, 43] on input at bounding box center [219, 40] width 97 height 11
type input "Sita website"
click at [217, 66] on div "**********" at bounding box center [184, 81] width 369 height 162
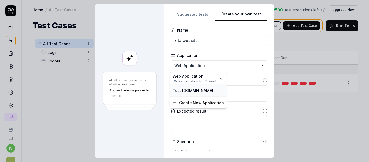
click at [199, 89] on div "Test Sita.in" at bounding box center [198, 91] width 51 height 6
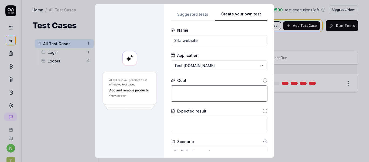
click at [198, 96] on textarea at bounding box center [219, 93] width 97 height 16
type textarea "*"
type textarea "A"
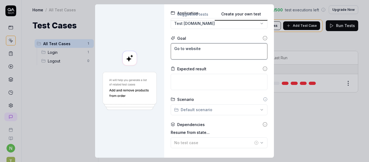
scroll to position [42, 0]
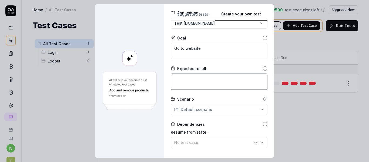
click at [204, 81] on textarea at bounding box center [219, 81] width 97 height 16
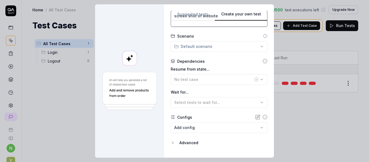
scroll to position [118, 0]
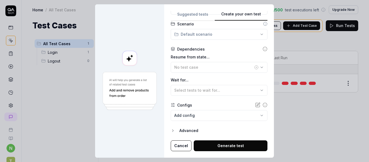
click at [221, 116] on body "**********" at bounding box center [184, 81] width 369 height 162
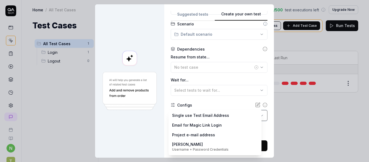
click at [151, 125] on div "**********" at bounding box center [184, 81] width 369 height 162
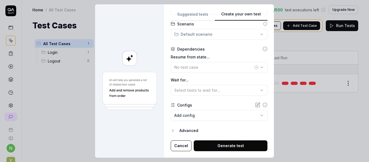
click at [190, 131] on div "Advanced" at bounding box center [223, 130] width 88 height 6
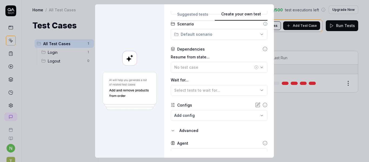
scroll to position [143, 0]
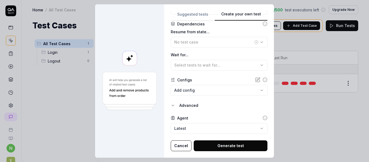
click at [193, 131] on body "**********" at bounding box center [184, 81] width 369 height 162
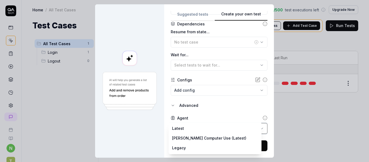
click at [156, 132] on div "**********" at bounding box center [184, 81] width 369 height 162
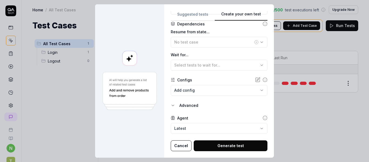
click at [225, 145] on button "Generate test" at bounding box center [231, 145] width 74 height 11
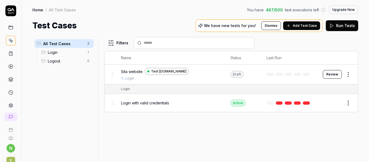
click at [331, 74] on button "Review" at bounding box center [332, 74] width 19 height 9
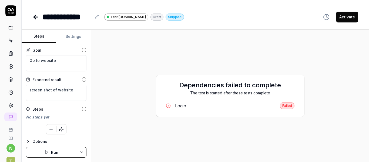
scroll to position [3, 0]
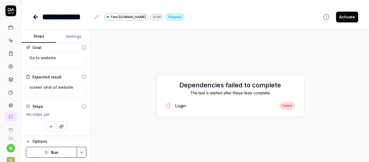
click at [49, 124] on icon "button" at bounding box center [51, 126] width 5 height 5
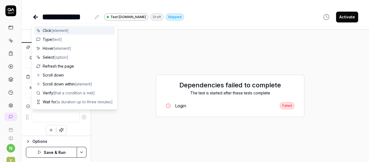
scroll to position [6, 0]
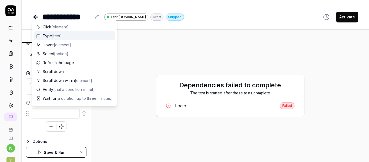
click at [73, 36] on div "Type [text]" at bounding box center [74, 35] width 81 height 9
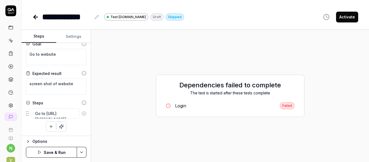
click at [49, 152] on button "Save & Run" at bounding box center [51, 152] width 51 height 11
click at [98, 16] on icon at bounding box center [97, 16] width 1 height 1
click at [34, 16] on icon at bounding box center [35, 17] width 2 height 4
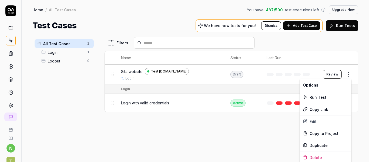
click at [348, 74] on html "n T Home / All Test Cases You have 487 / 500 test executions left Upgrade Now H…" at bounding box center [184, 81] width 369 height 162
click at [317, 155] on div "Delete" at bounding box center [325, 157] width 51 height 12
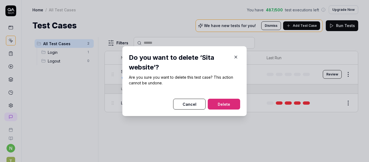
click at [231, 103] on button "Delete" at bounding box center [224, 104] width 32 height 11
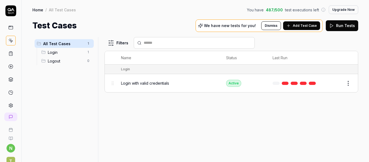
click at [340, 83] on button "Edit" at bounding box center [335, 83] width 13 height 9
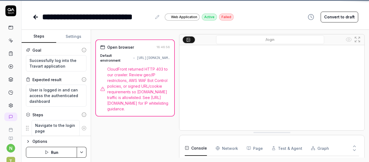
scroll to position [47, 0]
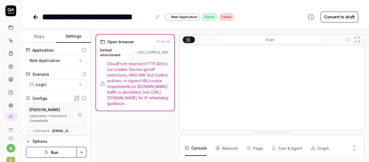
click at [75, 37] on button "Settings" at bounding box center [73, 36] width 35 height 13
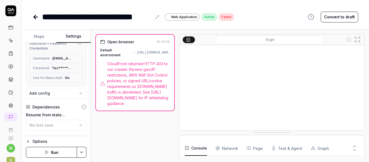
scroll to position [73, 0]
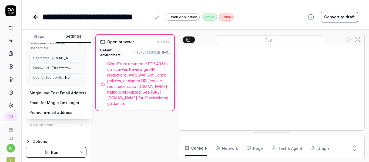
click at [60, 94] on body "**********" at bounding box center [184, 81] width 369 height 162
click at [122, 133] on html "**********" at bounding box center [184, 81] width 369 height 162
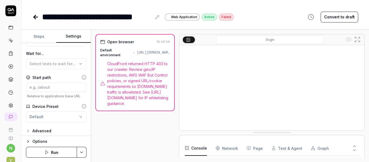
scroll to position [159, 0]
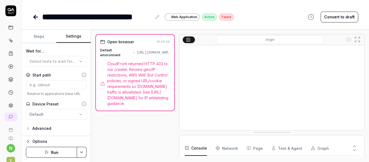
click at [45, 130] on div "Advanced" at bounding box center [41, 128] width 19 height 6
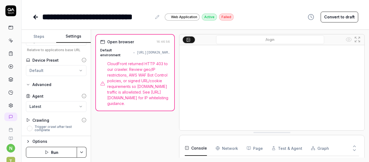
click at [51, 149] on button "Run" at bounding box center [51, 152] width 51 height 11
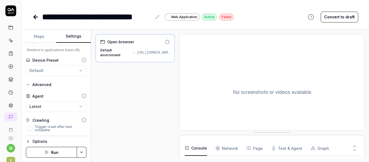
scroll to position [47, 0]
click at [230, 150] on Requests "Network" at bounding box center [227, 147] width 22 height 15
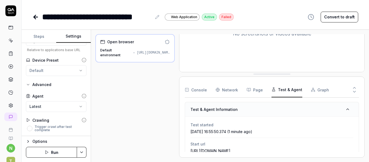
click at [279, 90] on button "Test & Agent" at bounding box center [287, 89] width 31 height 15
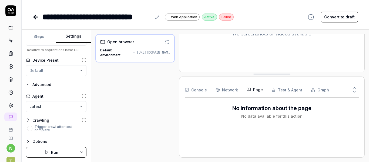
click at [257, 88] on button "Page" at bounding box center [255, 89] width 16 height 15
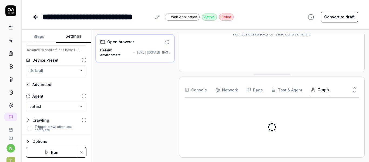
click at [320, 89] on button "Graph" at bounding box center [320, 89] width 18 height 15
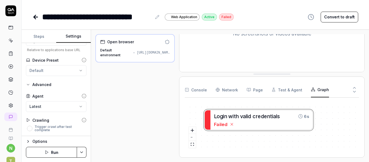
click at [355, 91] on icon at bounding box center [354, 91] width 5 height 5
click at [354, 87] on icon at bounding box center [354, 87] width 5 height 5
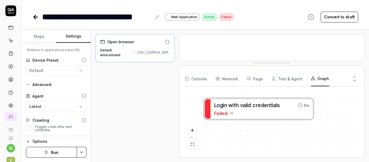
click at [354, 80] on icon at bounding box center [354, 80] width 5 height 5
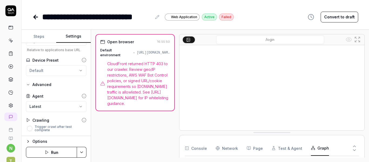
click at [150, 52] on div "[URL][DOMAIN_NAME]" at bounding box center [153, 52] width 33 height 5
copy div "[URL][DOMAIN_NAME]"
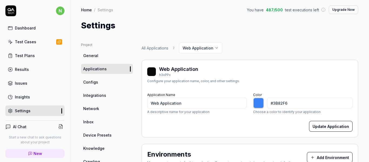
scroll to position [122, 0]
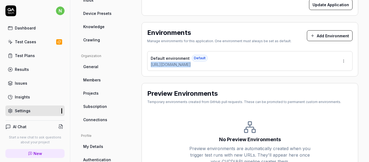
type input "*******"
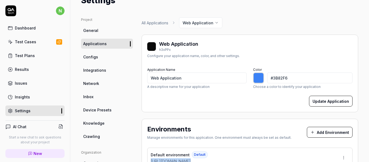
scroll to position [25, 0]
click at [100, 86] on link "Network" at bounding box center [107, 84] width 52 height 10
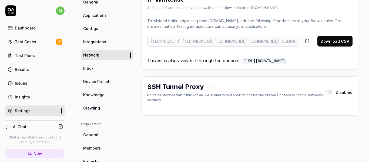
scroll to position [54, 0]
click at [101, 84] on link "Device Presets" at bounding box center [107, 81] width 52 height 10
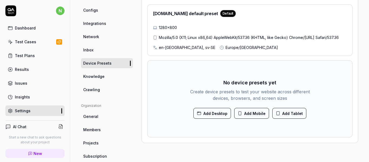
scroll to position [72, 0]
click at [213, 116] on button "Add Desktop" at bounding box center [212, 112] width 38 height 11
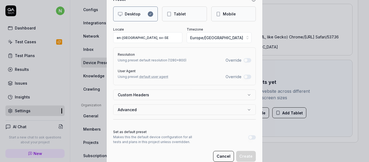
scroll to position [77, 0]
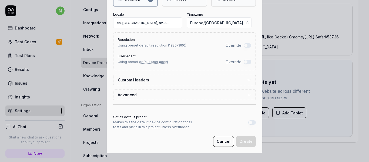
click at [199, 95] on button "Advanced" at bounding box center [184, 95] width 133 height 10
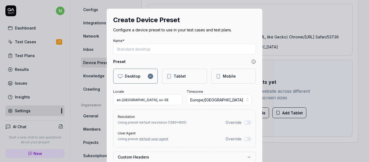
scroll to position [122, 0]
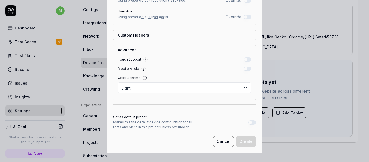
click at [222, 141] on button "Cancel" at bounding box center [223, 141] width 21 height 11
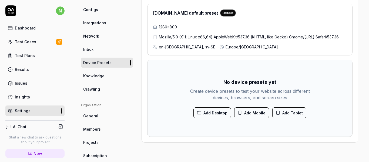
click at [338, 119] on div "No device presets yet Create device presets to test your website across differe…" at bounding box center [250, 98] width 194 height 66
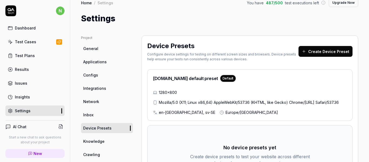
scroll to position [0, 0]
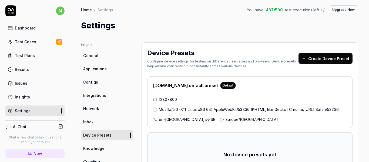
click at [27, 43] on div "Test Cases" at bounding box center [25, 42] width 21 height 6
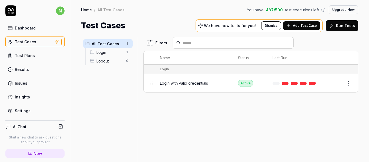
click at [100, 49] on span "Login" at bounding box center [109, 52] width 26 height 6
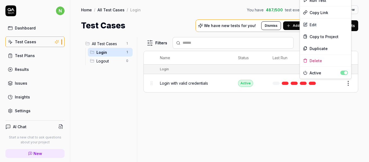
click at [348, 84] on html "n Dashboard Test Cases Test Plans Results Issues Insights Settings AI Chat Star…" at bounding box center [184, 81] width 369 height 162
click at [314, 26] on div "Edit" at bounding box center [325, 25] width 51 height 12
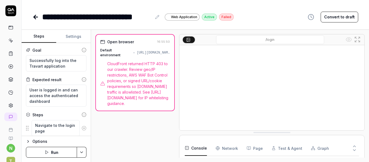
scroll to position [27, 0]
click at [52, 153] on button "Run" at bounding box center [51, 152] width 51 height 11
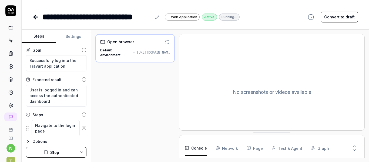
scroll to position [38, 0]
click at [226, 147] on Requests "Network" at bounding box center [227, 147] width 22 height 15
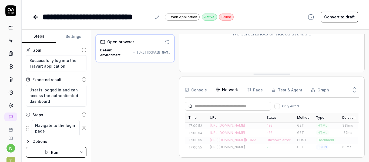
scroll to position [0, 0]
click at [150, 110] on div "Open browser Default environment [URL][DOMAIN_NAME]" at bounding box center [134, 95] width 79 height 123
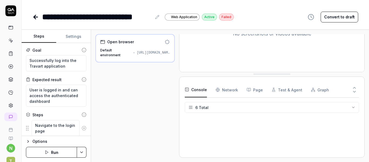
click at [200, 87] on button "Console" at bounding box center [196, 89] width 22 height 15
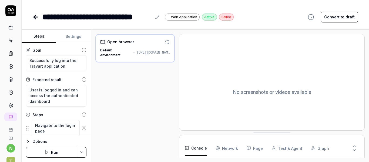
drag, startPoint x: 281, startPoint y: 74, endPoint x: 281, endPoint y: 92, distance: 17.8
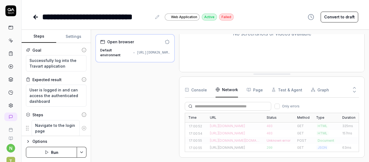
click at [226, 148] on div "Console Network Page Test & Agent Graph Only errors Time URL Status Method Type…" at bounding box center [272, 117] width 174 height 70
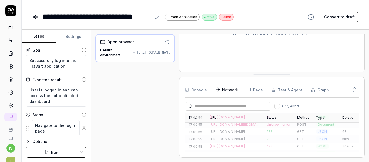
scroll to position [0, 0]
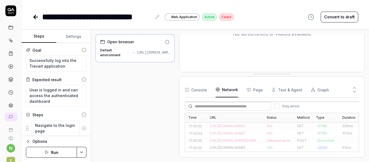
click at [235, 126] on div "[URL][DOMAIN_NAME]" at bounding box center [235, 125] width 50 height 5
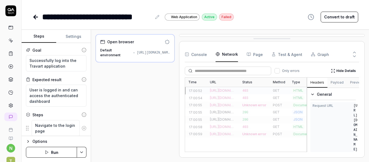
drag, startPoint x: 270, startPoint y: 75, endPoint x: 270, endPoint y: -33, distance: 107.5
click at [270, 0] on html "**********" at bounding box center [184, 81] width 369 height 162
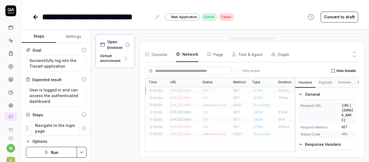
click at [100, 100] on div "Open browser Default environment [URL][DOMAIN_NAME] No screenshots or videos av…" at bounding box center [229, 95] width 269 height 123
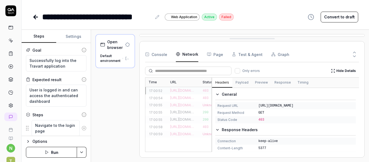
click at [212, 121] on div "Time URL Status Method Type Duration 17:00:52 [URL][DOMAIN_NAME] 403 GET HTML 3…" at bounding box center [252, 114] width 214 height 75
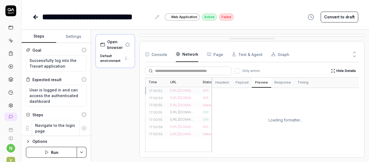
click at [260, 83] on button "Preview" at bounding box center [261, 83] width 19 height 10
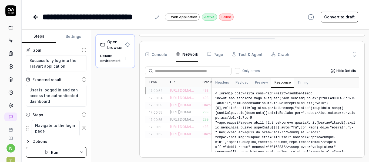
click at [280, 81] on button "Response" at bounding box center [282, 83] width 23 height 10
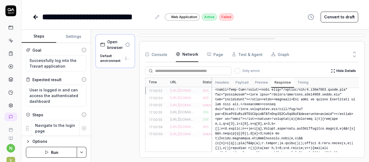
scroll to position [77, 0]
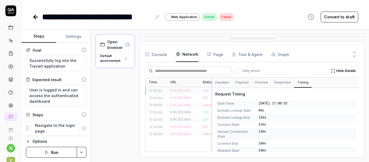
click at [301, 85] on button "Timing" at bounding box center [303, 83] width 18 height 10
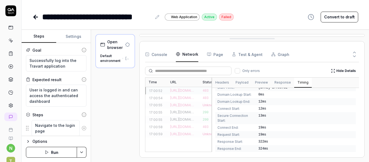
scroll to position [19, 0]
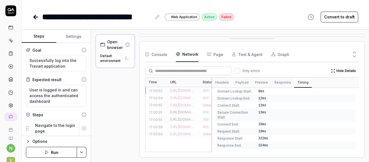
click at [223, 83] on button "Headers" at bounding box center [222, 83] width 20 height 10
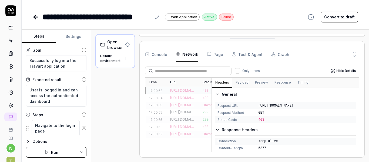
type textarea "*"
click at [269, 106] on span "[URL][DOMAIN_NAME]" at bounding box center [306, 105] width 95 height 5
click at [8, 108] on icon at bounding box center [10, 105] width 5 height 5
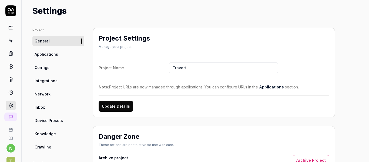
scroll to position [15, 0]
click at [59, 54] on link "Applications" at bounding box center [58, 54] width 52 height 10
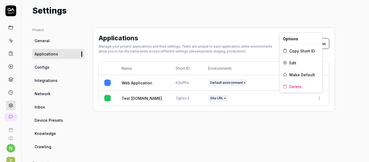
click at [320, 98] on html "n T Home / Settings You have 487 / 500 test executions left Upgrade Now Home / …" at bounding box center [184, 81] width 369 height 162
click at [299, 86] on span "Delete" at bounding box center [295, 87] width 12 height 6
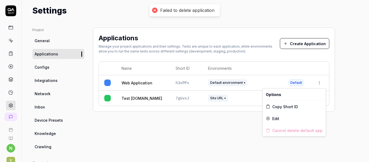
click at [321, 83] on html "Failed to delete application n T Home / Settings You have 487 / 500 test execut…" at bounding box center [184, 81] width 369 height 162
click at [272, 120] on div "Edit" at bounding box center [294, 118] width 63 height 12
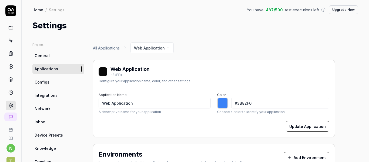
type input "*******"
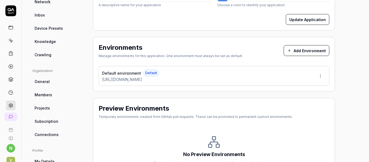
scroll to position [107, 0]
click at [321, 75] on html "n T Home / Settings You have 487 / 500 test executions left Upgrade Now Home / …" at bounding box center [184, 81] width 369 height 162
click at [286, 102] on span "Edit" at bounding box center [285, 101] width 7 height 6
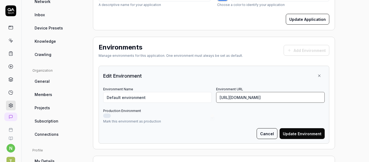
click at [304, 100] on input "[URL][DOMAIN_NAME]" at bounding box center [270, 97] width 109 height 11
type input "[URL][DOMAIN_NAME]"
click at [304, 136] on button "Update Environment" at bounding box center [302, 133] width 45 height 11
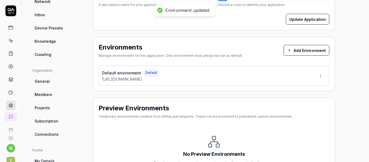
type input "*******"
click at [8, 39] on icon at bounding box center [10, 40] width 5 height 5
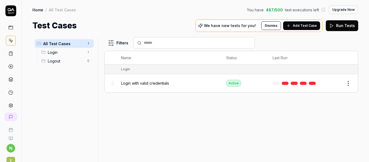
click at [339, 85] on button "Edit" at bounding box center [335, 83] width 13 height 9
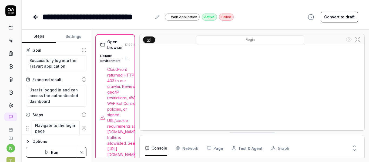
scroll to position [73, 0]
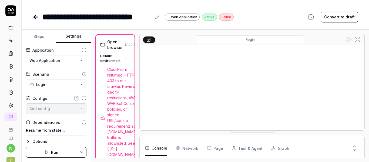
click at [73, 38] on button "Settings" at bounding box center [73, 36] width 35 height 13
click at [40, 36] on button "Steps" at bounding box center [39, 36] width 35 height 13
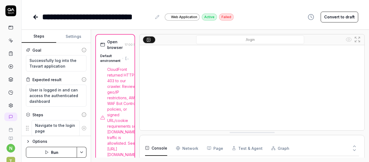
click at [48, 151] on icon "button" at bounding box center [47, 152] width 4 height 4
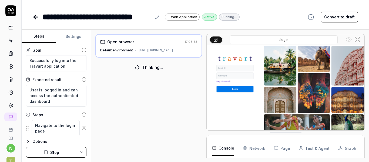
click at [207, 106] on div "Open browser 17:08:53 Default environment [URL][DOMAIN_NAME] Thinking... /login…" at bounding box center [229, 95] width 269 height 123
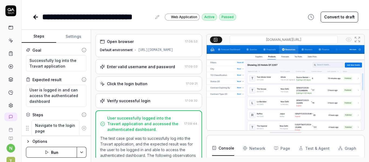
click at [9, 105] on icon at bounding box center [11, 105] width 4 height 4
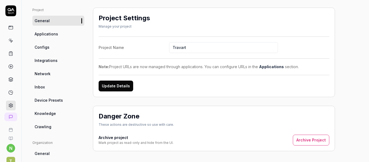
scroll to position [35, 0]
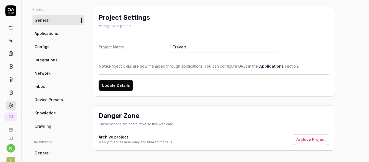
click at [48, 124] on span "Crawling" at bounding box center [43, 126] width 17 height 6
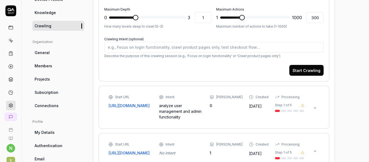
scroll to position [136, 0]
drag, startPoint x: 208, startPoint y: 78, endPoint x: 182, endPoint y: 68, distance: 27.8
click at [182, 68] on div "Start Crawling" at bounding box center [213, 69] width 219 height 11
click at [301, 70] on button "Start Crawling" at bounding box center [306, 69] width 34 height 11
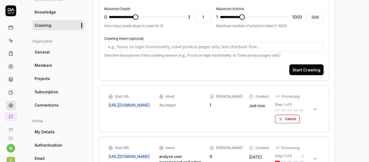
click at [315, 108] on icon at bounding box center [315, 109] width 4 height 4
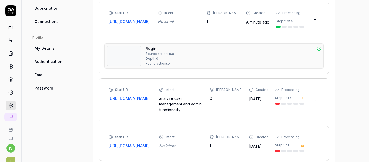
scroll to position [220, 0]
type textarea "*"
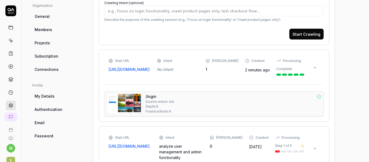
scroll to position [21, 0]
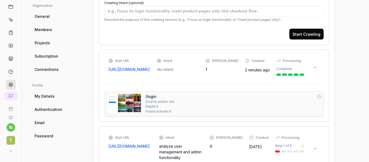
click at [9, 150] on icon at bounding box center [11, 151] width 4 height 4
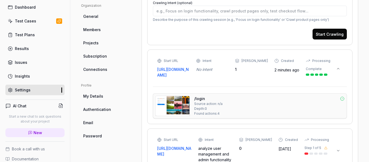
click at [58, 105] on icon at bounding box center [60, 105] width 5 height 5
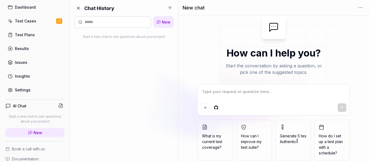
click at [214, 93] on textarea at bounding box center [274, 95] width 146 height 14
type textarea "*"
type textarea "t"
type textarea "*"
type textarea "te"
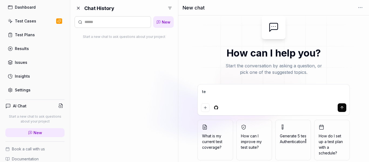
type textarea "*"
type textarea "tes"
type textarea "*"
type textarea "test"
type textarea "*"
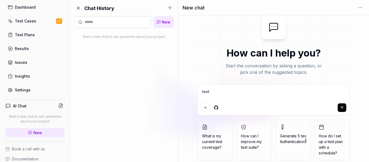
type textarea "test"
type textarea "*"
type textarea "test c"
type textarea "*"
type textarea "test ca"
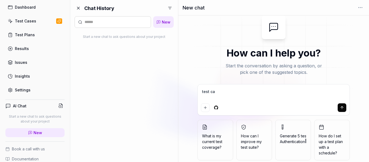
type textarea "*"
type textarea "test cas"
type textarea "*"
type textarea "test case"
type textarea "*"
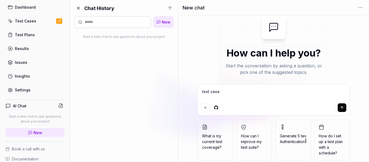
type textarea "test cases"
type textarea "*"
type textarea "test cases"
type textarea "*"
type textarea "test cases f"
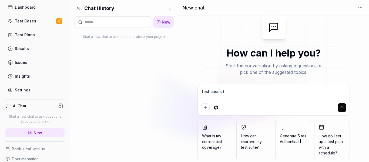
type textarea "*"
type textarea "test cases fo"
type textarea "*"
type textarea "test cases for"
type textarea "*"
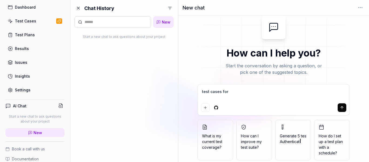
type textarea "test cases for"
type textarea "*"
type textarea "test cases for q"
type textarea "*"
type textarea "test cases for qu"
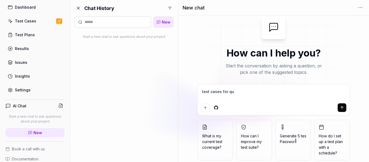
type textarea "*"
type textarea "test cases for que"
type textarea "*"
type textarea "test cases for quer"
type textarea "*"
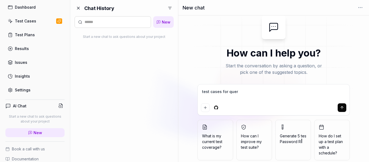
type textarea "test cases for query"
type textarea "*"
type textarea "test cases for query"
type textarea "*"
type textarea "test cases for query c"
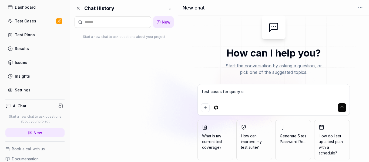
type textarea "*"
type textarea "test cases for query cr"
type textarea "*"
type textarea "test cases for query cre"
type textarea "*"
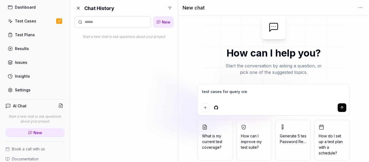
type textarea "test cases for query crea"
type textarea "*"
type textarea "test cases for query creat"
type textarea "*"
type textarea "test cases for query creati"
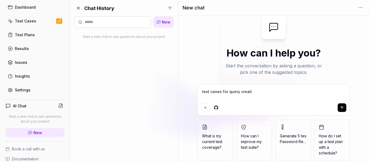
type textarea "*"
type textarea "test cases for query creatio"
type textarea "*"
type textarea "test cases for query creation"
type textarea "*"
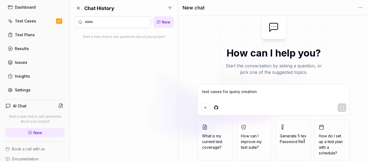
type textarea "test cases for query creation"
type textarea "*"
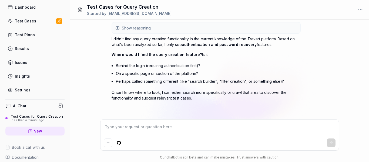
scroll to position [24, 0]
click at [131, 129] on textarea at bounding box center [220, 130] width 232 height 14
type textarea "*"
type textarea "a"
type textarea "*"
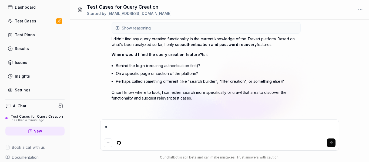
type textarea "af"
type textarea "*"
type textarea "aft"
type textarea "*"
type textarea "afte"
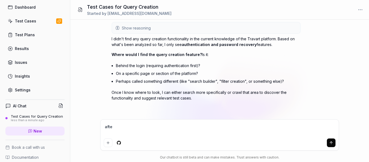
type textarea "*"
type textarea "after"
type textarea "*"
type textarea "L"
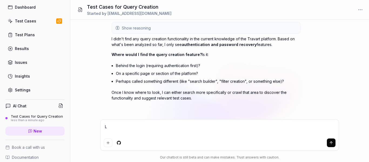
type textarea "*"
type textarea "Lo"
type textarea "*"
type textarea "Log"
type textarea "*"
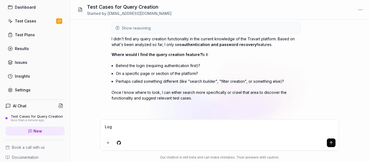
type textarea "Logi"
type textarea "*"
type textarea "Login"
type textarea "*"
type textarea "Login"
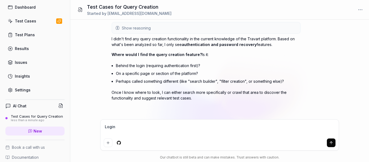
type textarea "*"
type textarea "Login g"
type textarea "*"
type textarea "Login go"
type textarea "*"
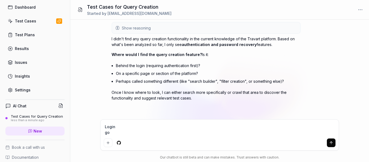
type textarea "Login go"
type textarea "*"
type textarea "Login go t"
type textarea "*"
type textarea "Login go to"
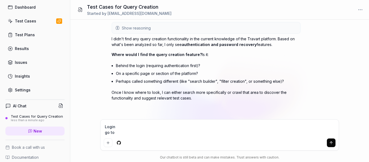
type textarea "*"
type textarea "Login go to"
type textarea "*"
type textarea "Login go to q"
type textarea "*"
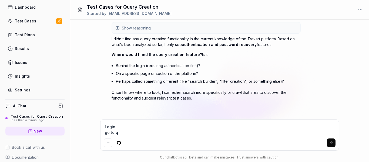
type textarea "Login go to qu"
type textarea "*"
type textarea "Login go to que"
type textarea "*"
type textarea "Login go to quer"
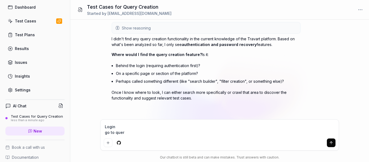
type textarea "*"
type textarea "Login go to query"
type textarea "*"
type textarea "Login go to query"
type textarea "*"
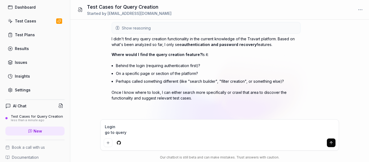
type textarea "Login go to query t"
type textarea "*"
type textarea "Login go to query ta"
type textarea "*"
type textarea "Login go to query tab"
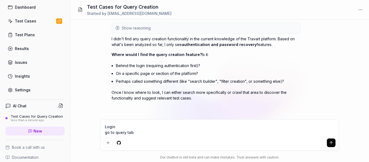
type textarea "*"
type textarea "Login go to query tab"
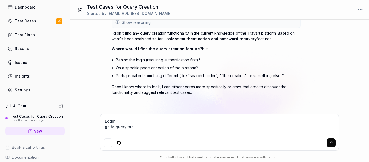
type textarea "*"
type textarea "Login go to query tab n"
type textarea "*"
type textarea "Login go to query tab no"
type textarea "*"
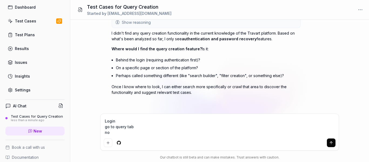
type textarea "Login go to query tab now"
type textarea "*"
type textarea "Login go to query tab now"
type textarea "*"
type textarea "Login go to query tab now c"
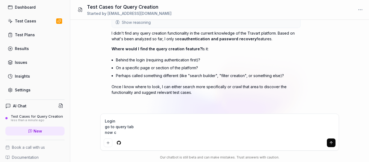
type textarea "*"
type textarea "Login go to query tab now cl"
type textarea "*"
type textarea "Login go to query tab now cli"
type textarea "*"
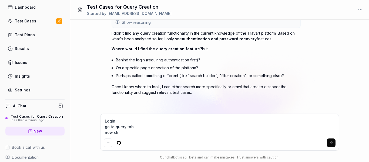
type textarea "Login go to query tab now clic"
type textarea "*"
type textarea "Login go to query tab now click"
type textarea "*"
type textarea "Login go to query tab now click"
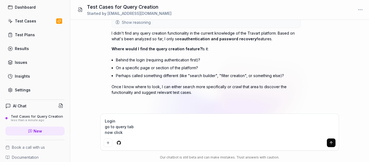
type textarea "*"
type textarea "Login go to query tab now click o"
type textarea "*"
type textarea "Login go to query tab now click on"
type textarea "*"
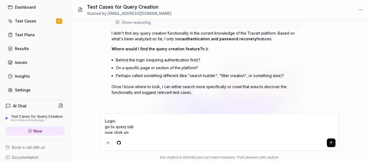
type textarea "Login go to query tab now click on"
type textarea "*"
type textarea "Login go to query tab now click on a"
type textarea "*"
type textarea "Login go to query tab now click on ad"
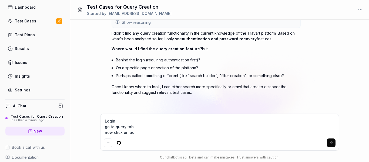
type textarea "*"
type textarea "Login go to query tab now click on add"
type textarea "*"
type textarea "Login go to query tab now click on add"
type textarea "*"
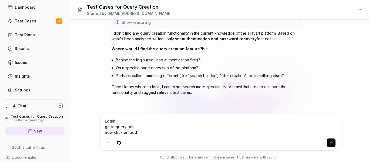
type textarea "Login go to query tab now click on add n"
type textarea "*"
type textarea "Login go to query tab now click on add ne"
type textarea "*"
type textarea "Login go to query tab now click on add new"
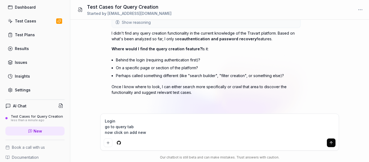
type textarea "*"
type textarea "Login go to query tab now click on add new"
type textarea "*"
type textarea "Login go to query tab now click on add new q"
type textarea "*"
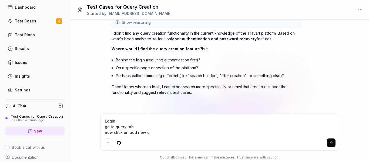
type textarea "Login go to query tab now click on add new qu"
type textarea "*"
type textarea "Login go to query tab now click on add new que"
type textarea "*"
type textarea "Login go to query tab now click on add new quer"
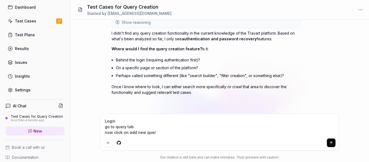
type textarea "*"
type textarea "Login go to query tab now click on add new query"
type textarea "*"
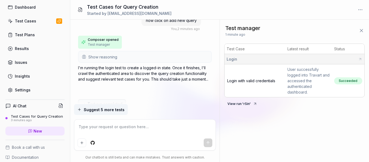
scroll to position [169, 0]
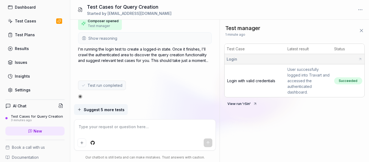
click at [104, 108] on span "Suggest 5 more tests" at bounding box center [104, 110] width 41 height 6
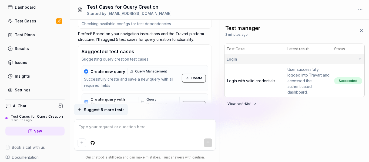
scroll to position [386, 0]
click at [192, 76] on span "Create" at bounding box center [196, 78] width 11 height 5
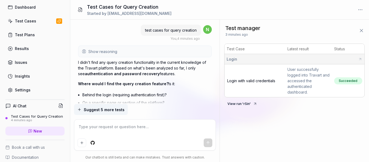
scroll to position [621, 0]
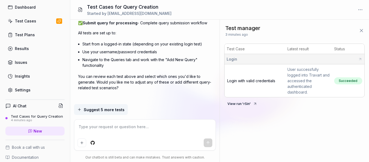
click at [361, 34] on button at bounding box center [361, 30] width 11 height 11
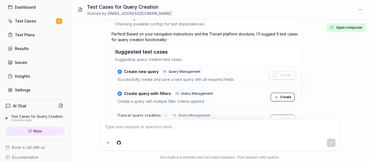
scroll to position [365, 0]
click at [350, 25] on span "Open composer" at bounding box center [349, 27] width 26 height 5
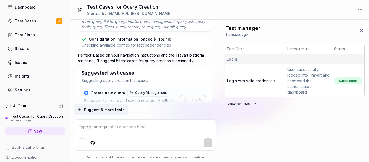
scroll to position [386, 0]
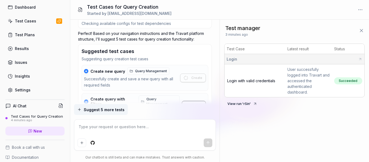
click at [363, 28] on icon at bounding box center [361, 30] width 5 height 5
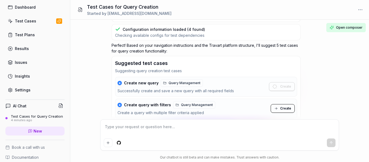
click at [31, 22] on div "Test Cases" at bounding box center [25, 21] width 21 height 6
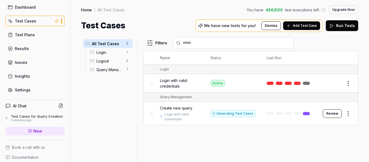
click at [265, 145] on div "Filters Name Status Last Run Login Login with valid credentials Active Edit Que…" at bounding box center [250, 99] width 215 height 125
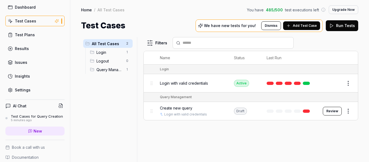
click at [334, 112] on button "Review" at bounding box center [332, 111] width 19 height 9
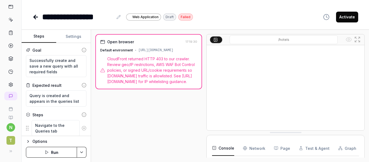
scroll to position [84, 0]
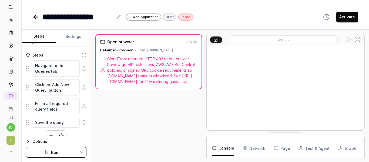
scroll to position [69, 0]
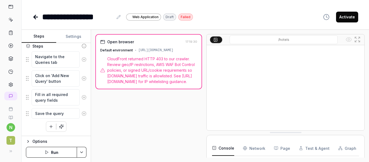
type textarea "*"
